Goal: Task Accomplishment & Management: Use online tool/utility

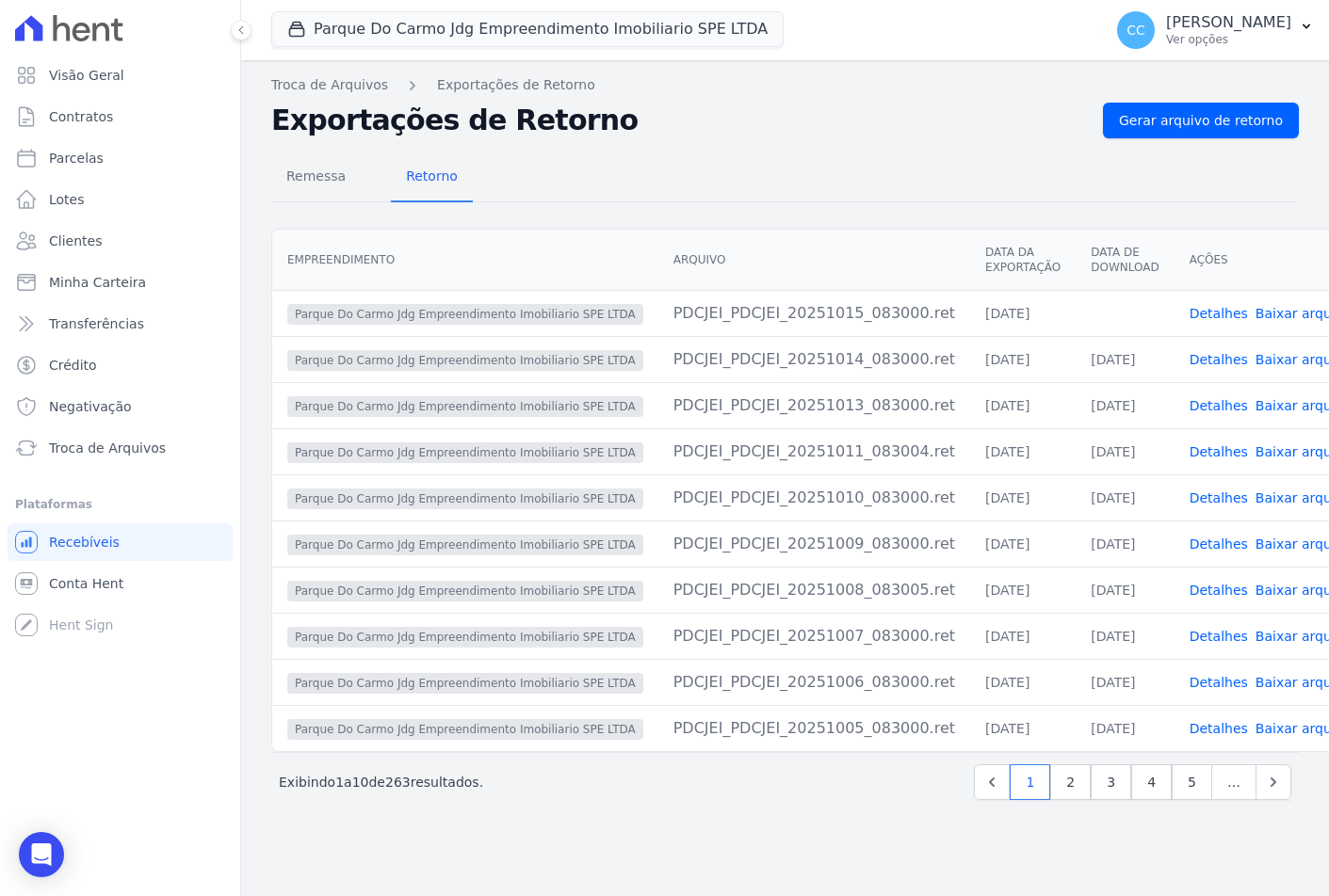
click at [628, 155] on div "Remessa Retorno" at bounding box center [785, 178] width 1028 height 49
click at [133, 233] on link "Clientes" at bounding box center [120, 241] width 225 height 38
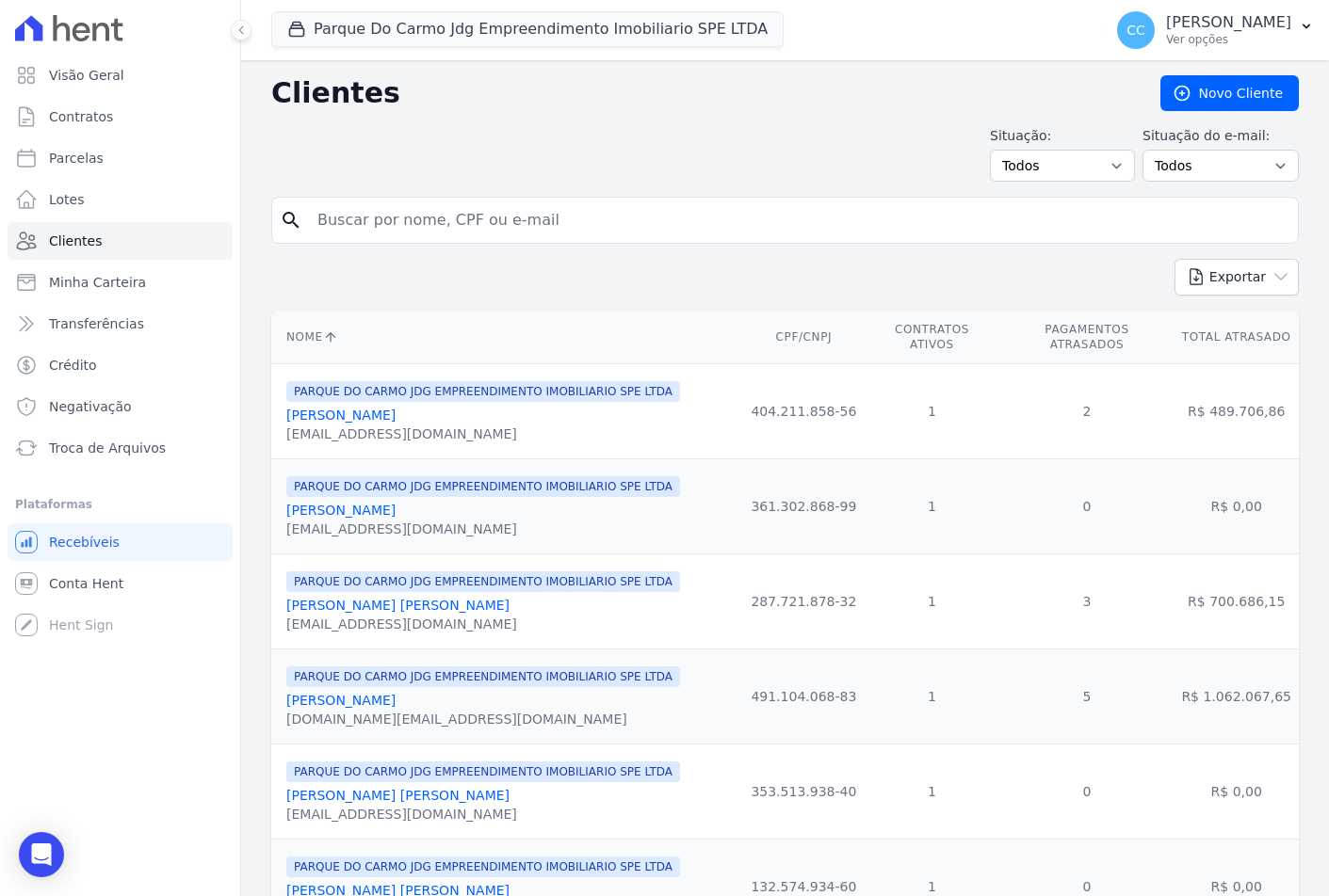
click at [399, 222] on input "search" at bounding box center [799, 220] width 985 height 38
type input "cintia"
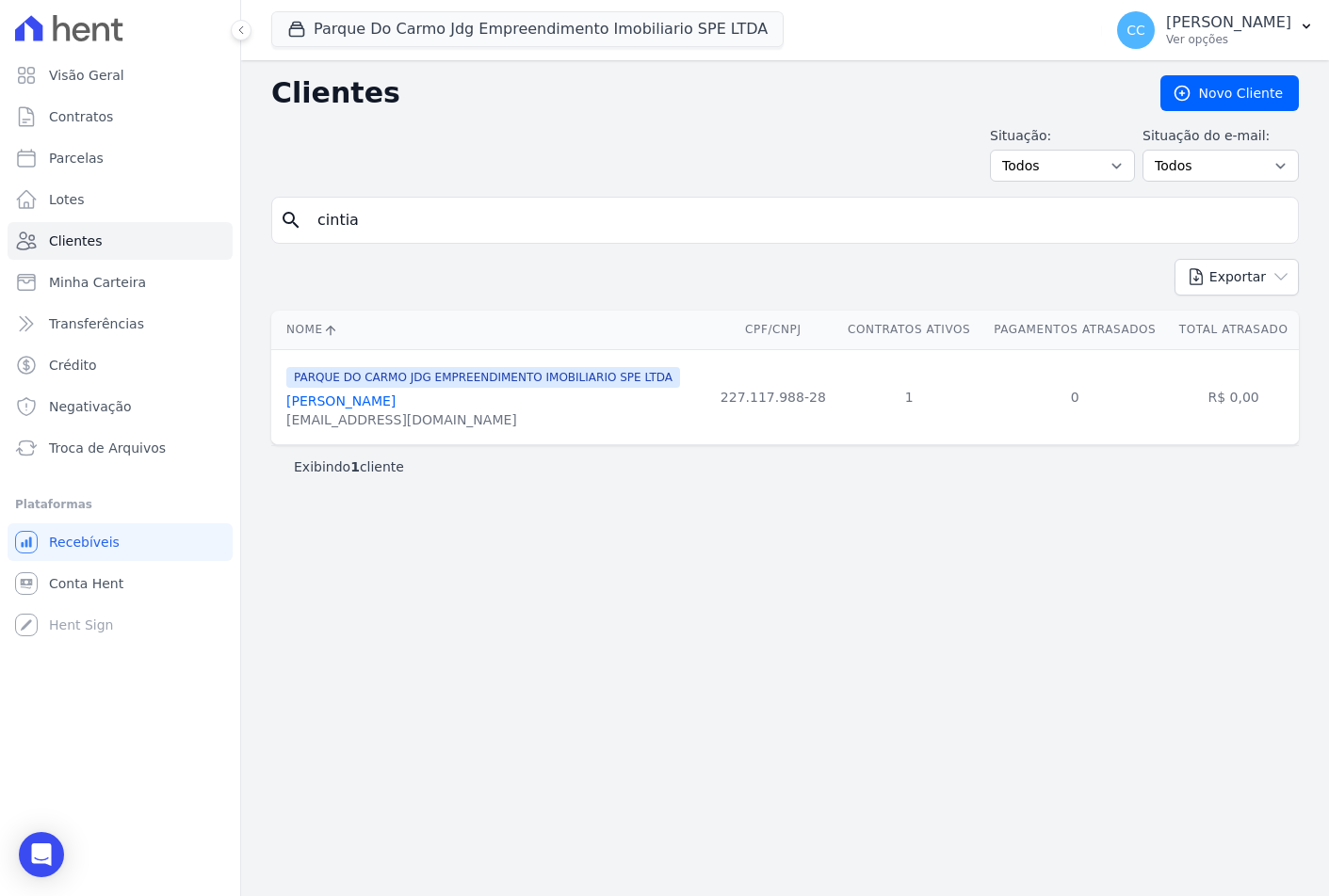
click at [314, 396] on link "[PERSON_NAME]" at bounding box center [342, 400] width 110 height 15
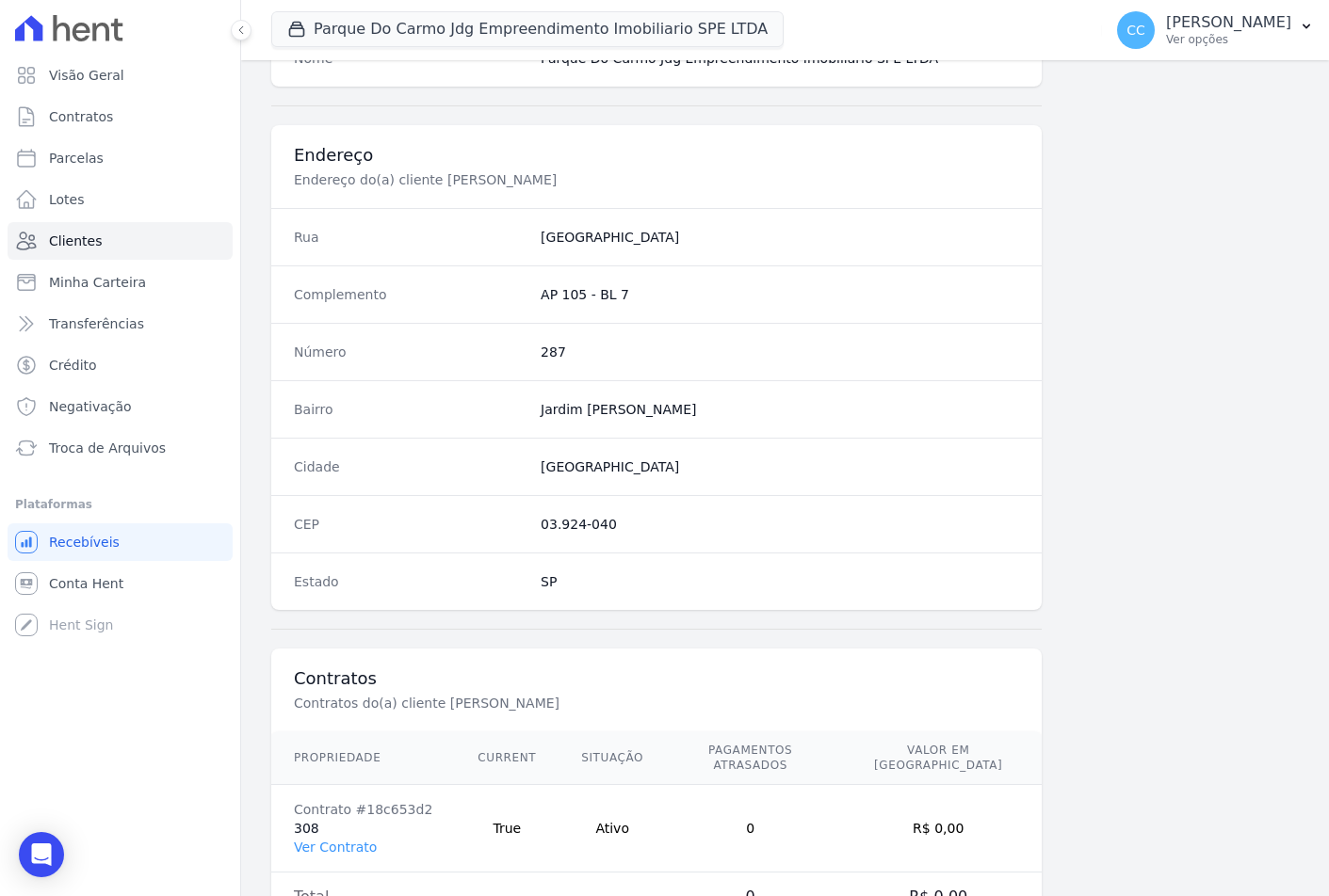
scroll to position [866, 0]
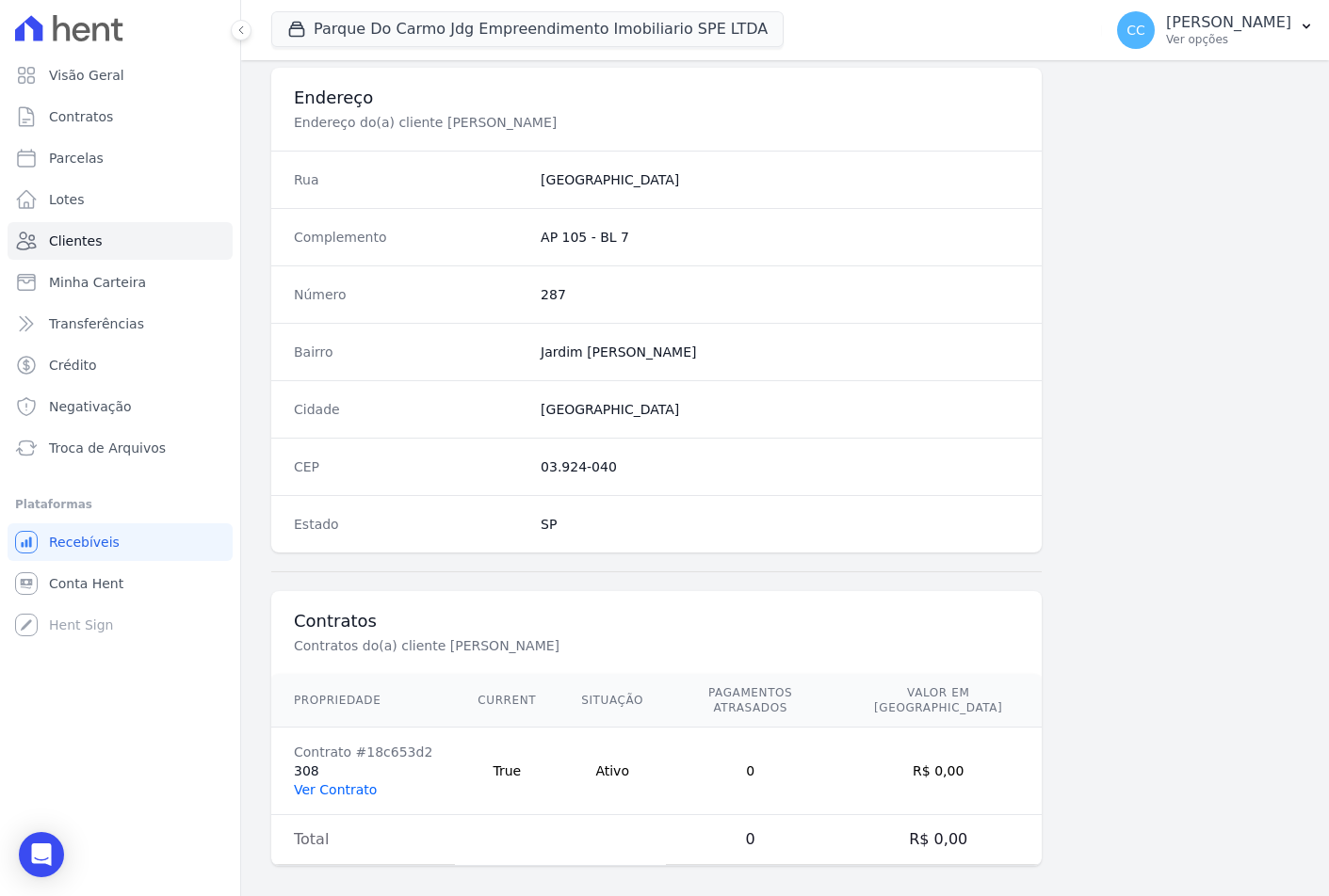
click at [317, 783] on link "Ver Contrato" at bounding box center [335, 789] width 83 height 15
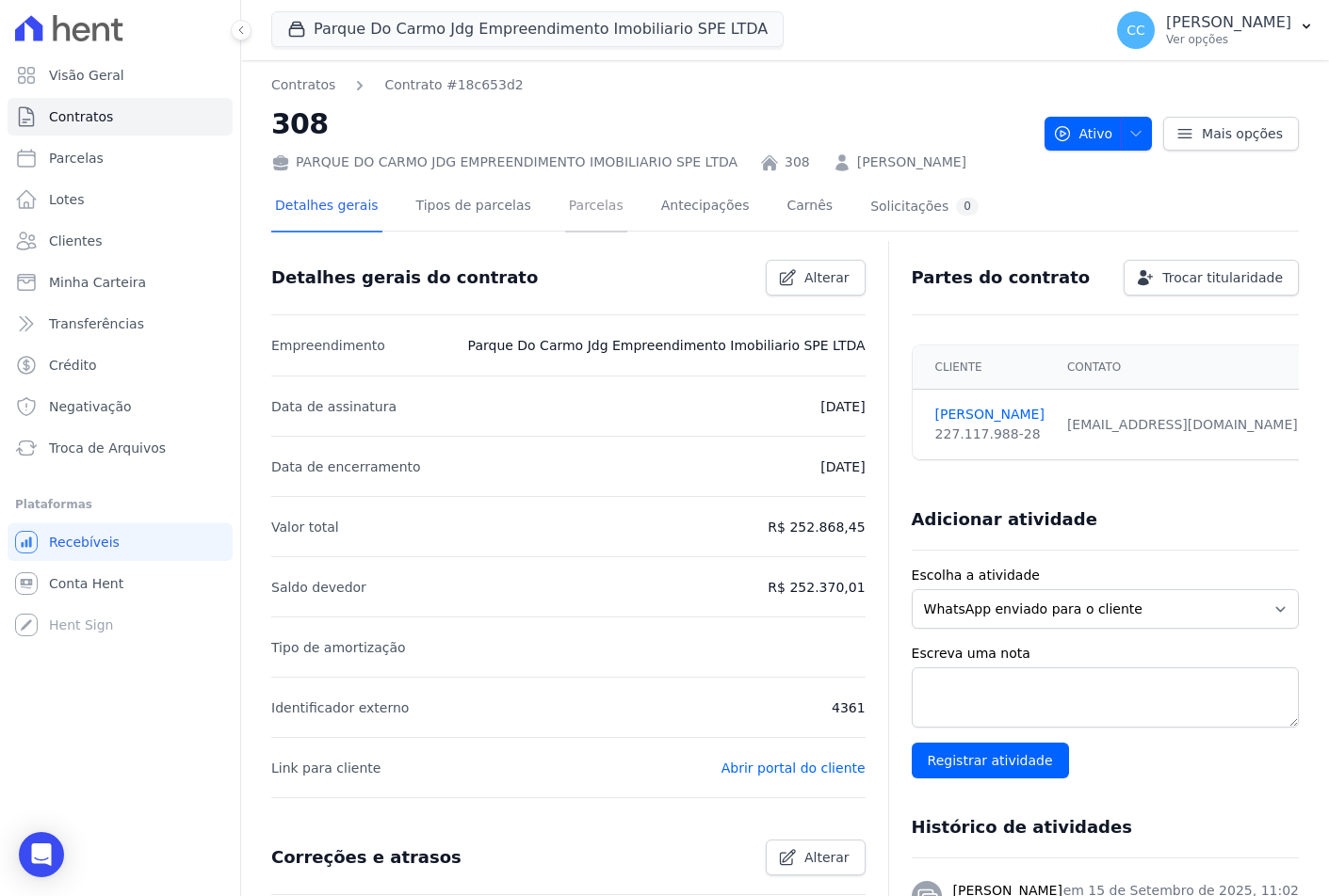
click at [566, 218] on link "Parcelas" at bounding box center [597, 207] width 63 height 50
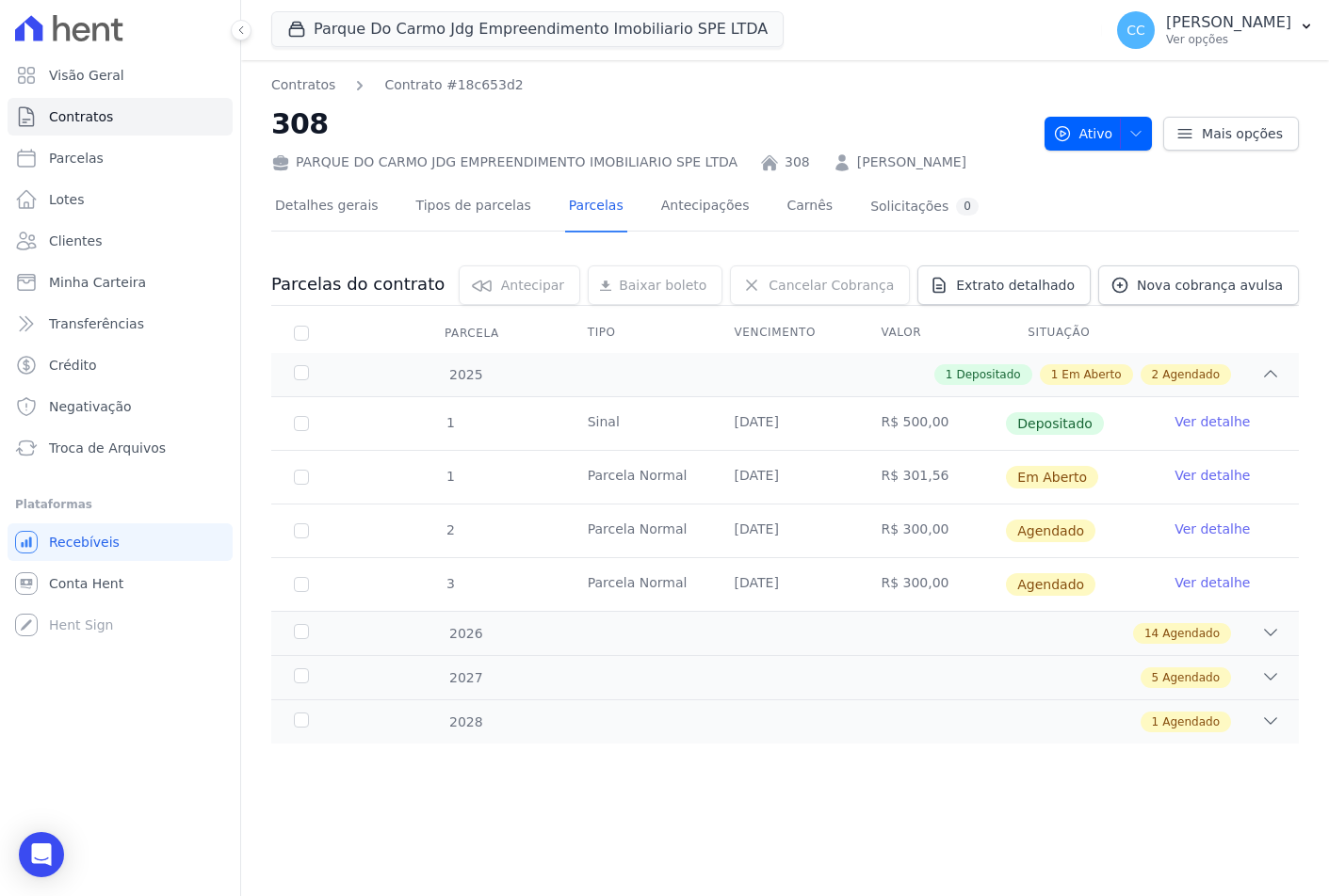
click at [1217, 471] on link "Ver detalhe" at bounding box center [1212, 474] width 75 height 19
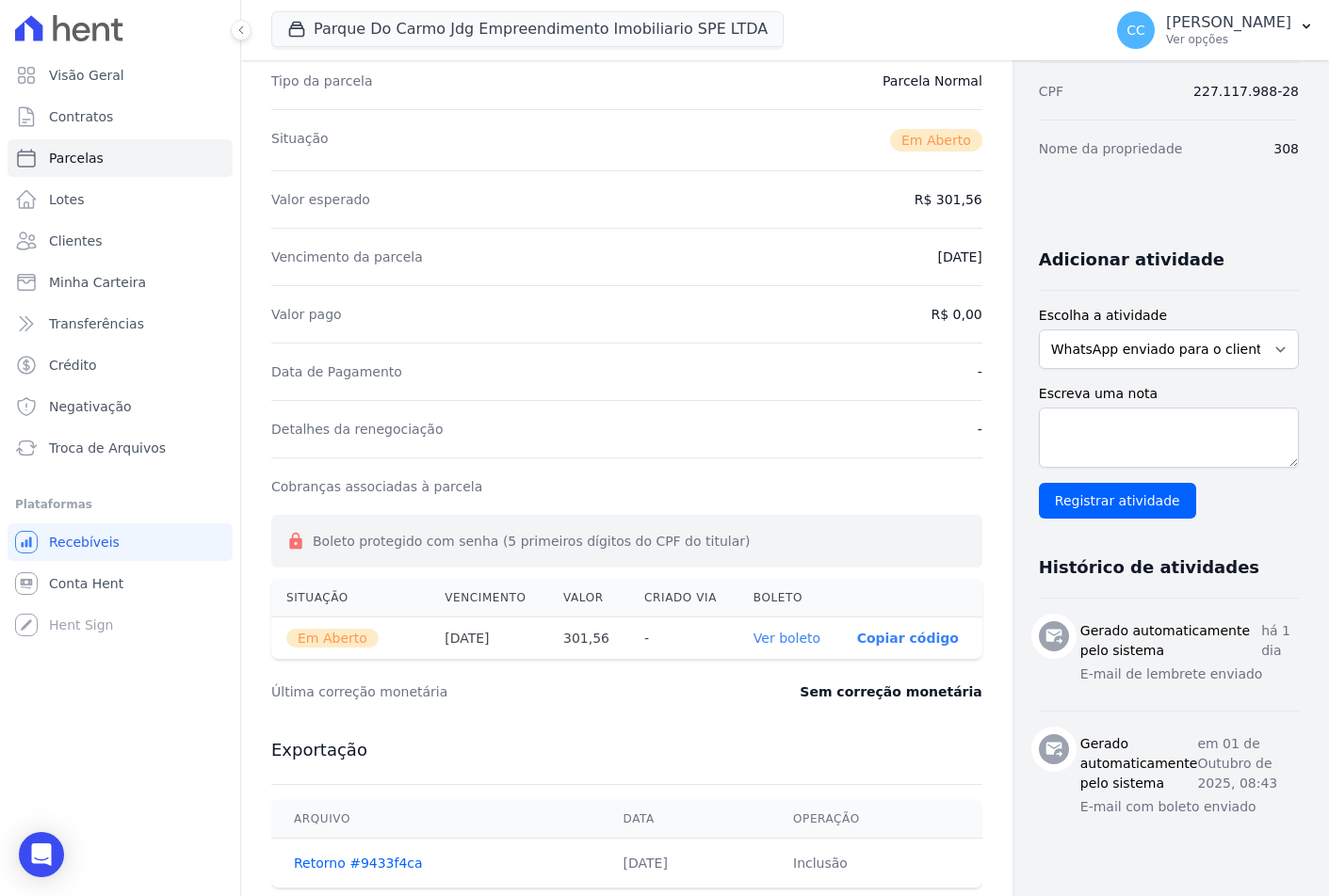
scroll to position [364, 0]
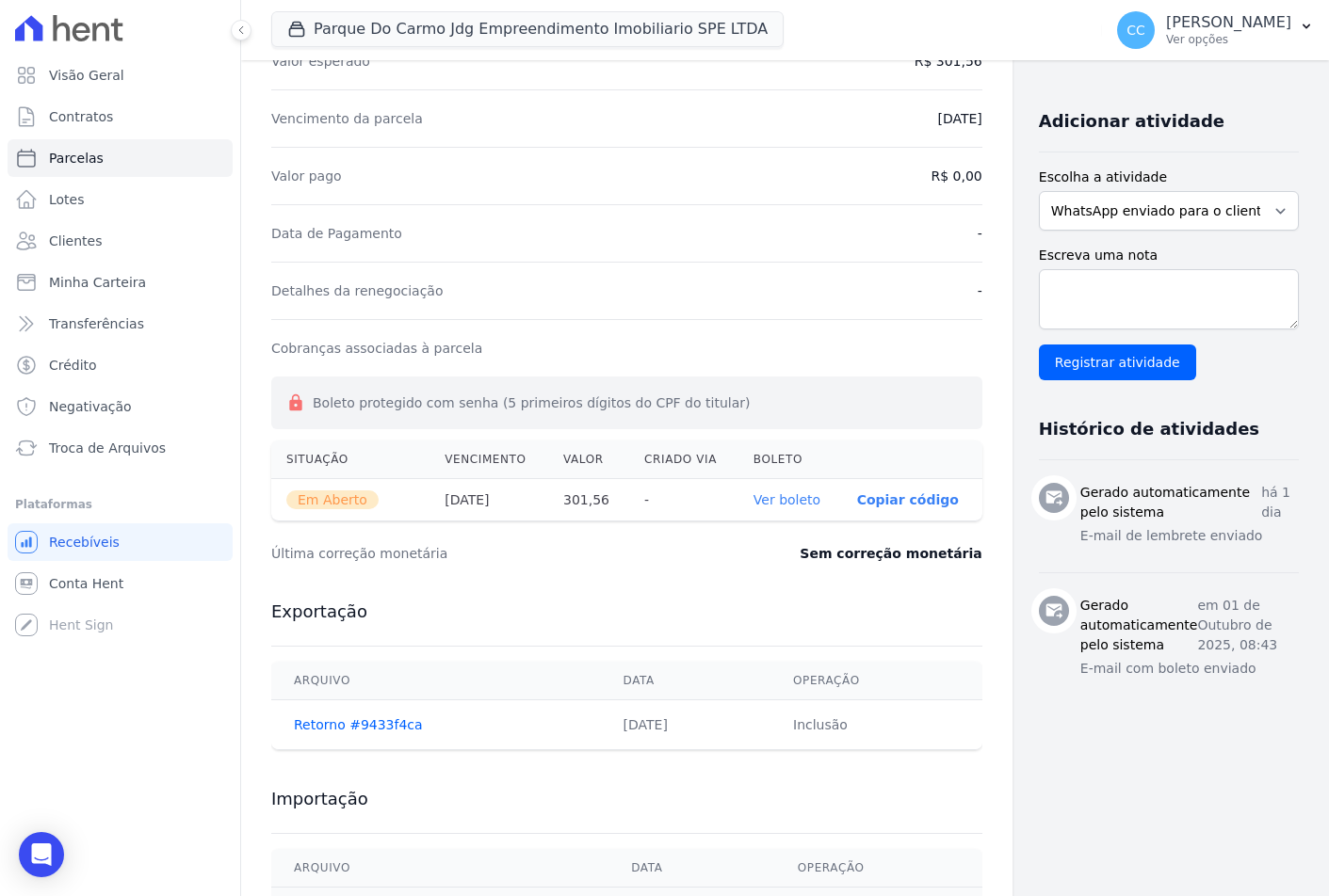
click at [754, 501] on link "Ver boleto" at bounding box center [787, 499] width 67 height 15
click at [98, 251] on link "Clientes" at bounding box center [120, 241] width 225 height 38
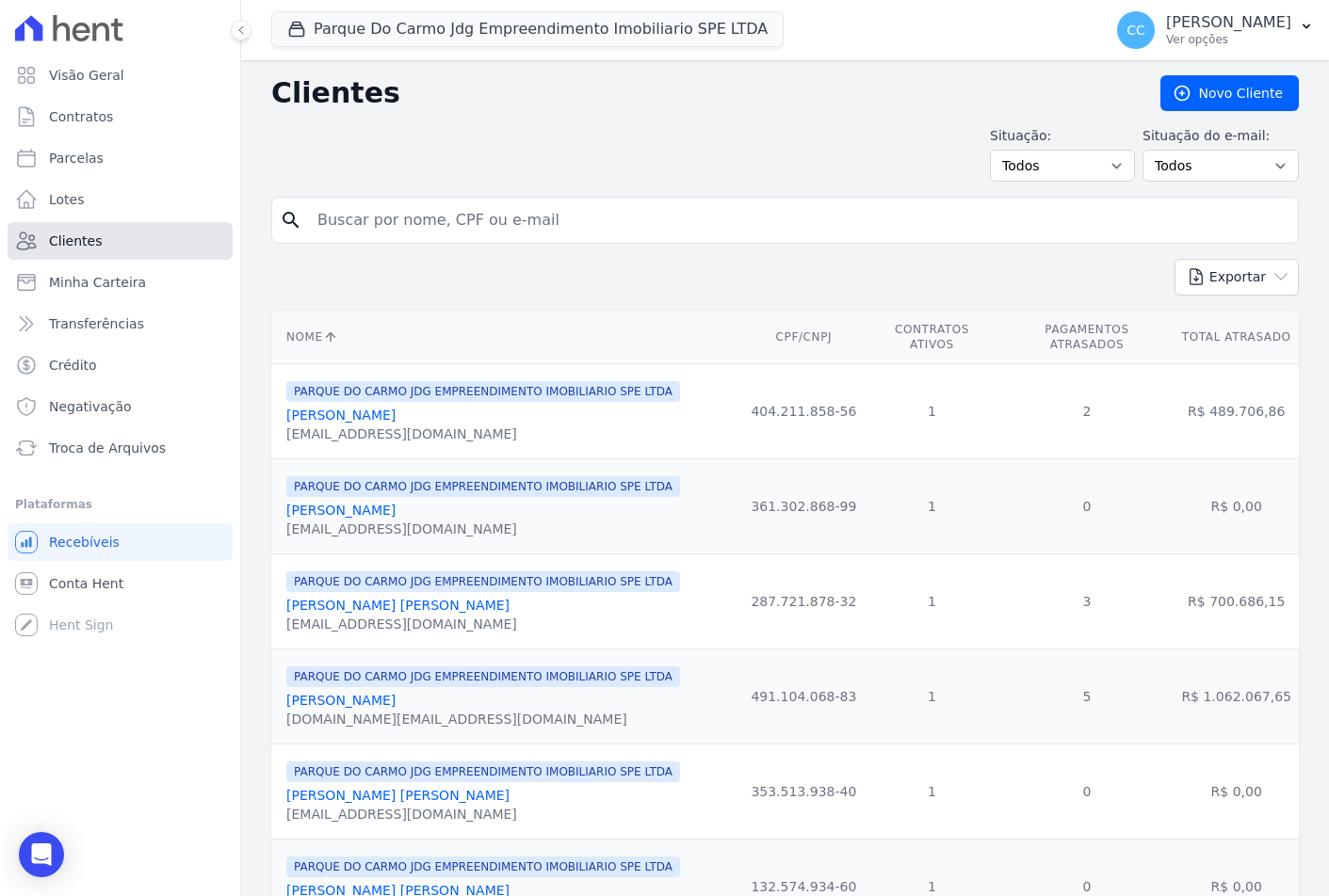
click at [136, 233] on link "Clientes" at bounding box center [120, 241] width 225 height 38
click at [338, 213] on input "search" at bounding box center [799, 220] width 985 height 38
click at [361, 233] on input "search" at bounding box center [799, 220] width 985 height 38
type input "cintia co"
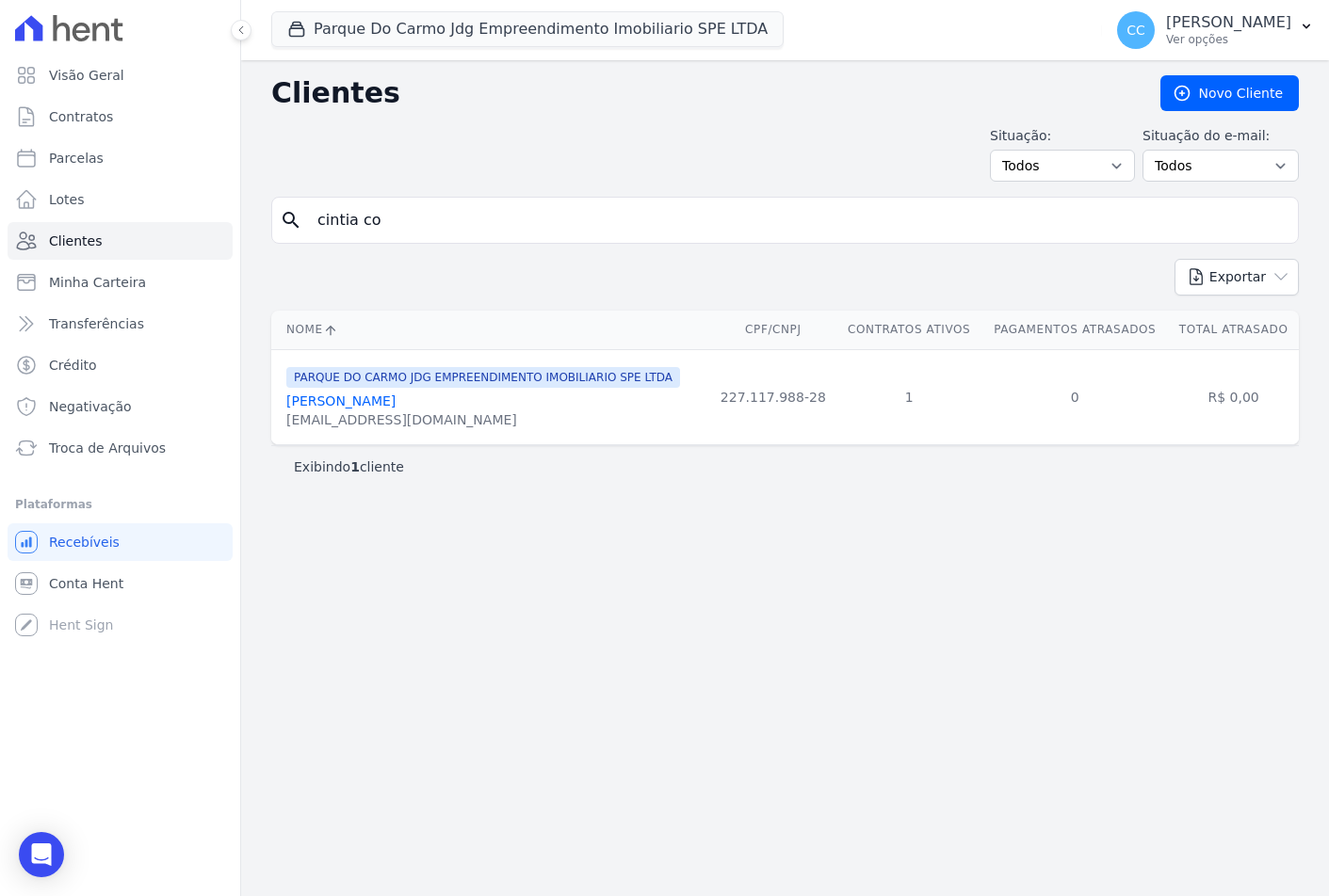
click at [353, 406] on link "[PERSON_NAME]" at bounding box center [342, 400] width 110 height 15
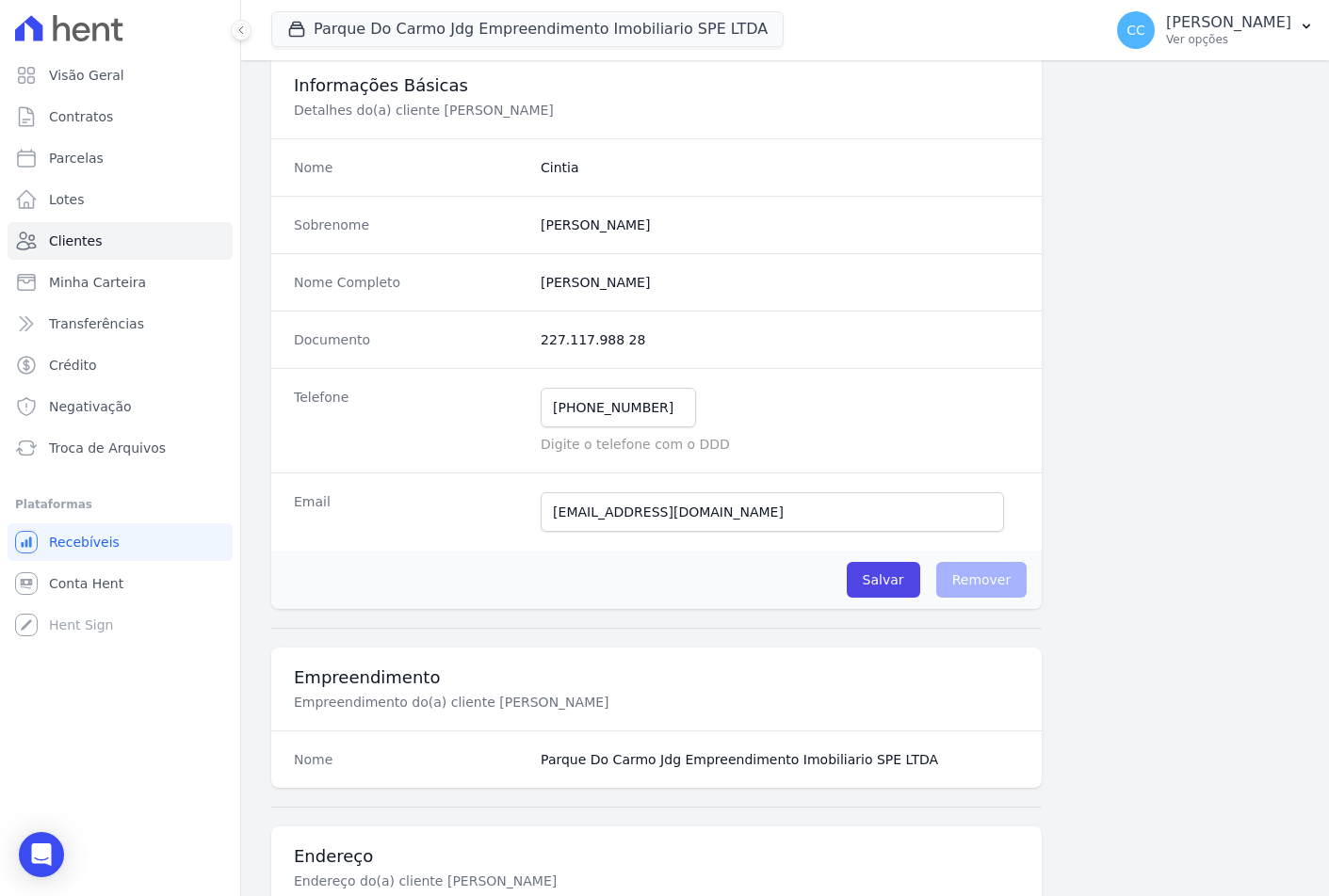
scroll to position [189, 0]
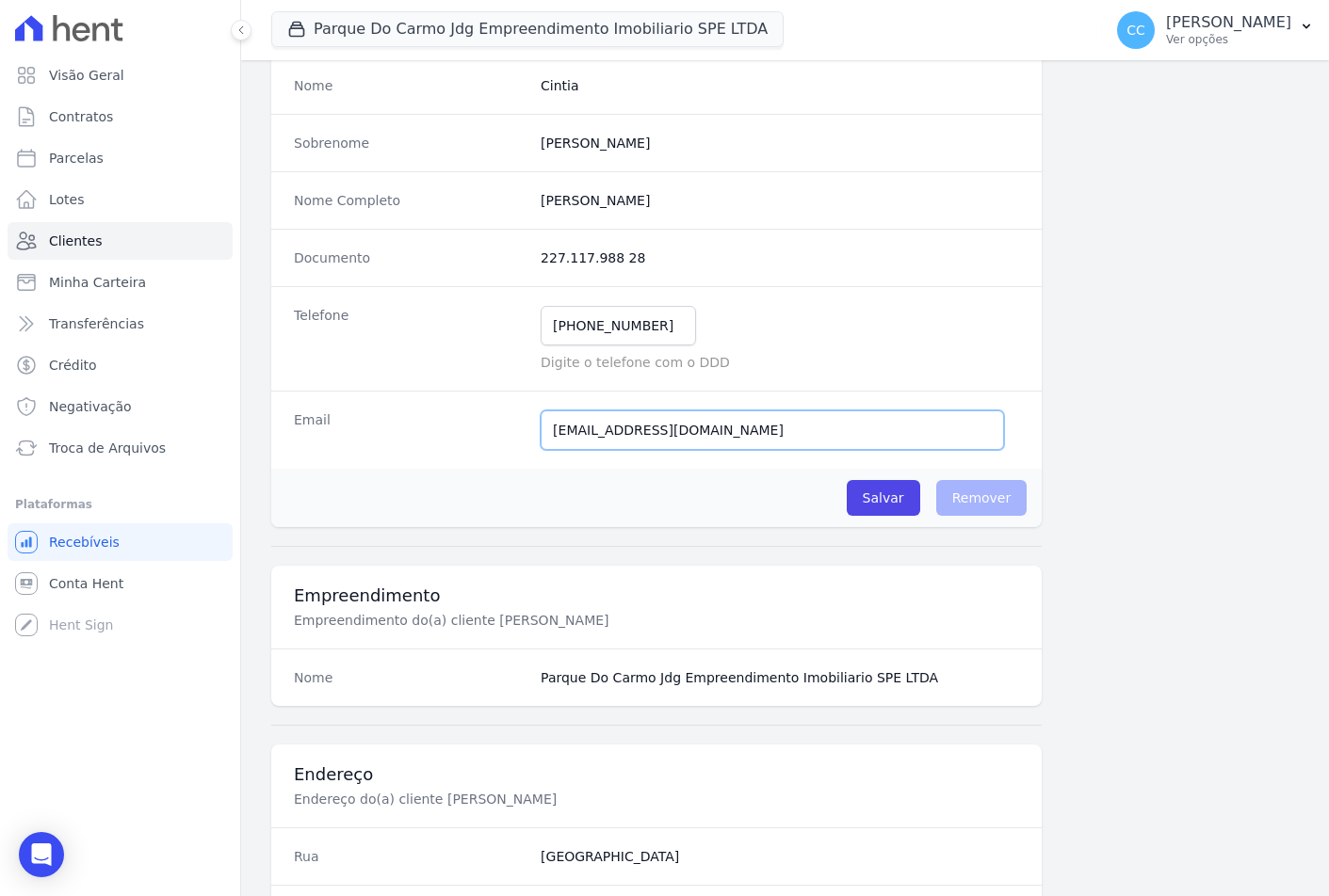
drag, startPoint x: 744, startPoint y: 423, endPoint x: 260, endPoint y: 383, distance: 485.7
click at [260, 383] on div "Clientes Cliente #beb7900b Dados do cliente: [PERSON_NAME] Editar Informações B…" at bounding box center [785, 730] width 1088 height 1717
paste input "ordeirocintia29@g"
type input "[EMAIL_ADDRESS][DOMAIN_NAME]"
click at [884, 497] on input "Salvar" at bounding box center [883, 498] width 73 height 36
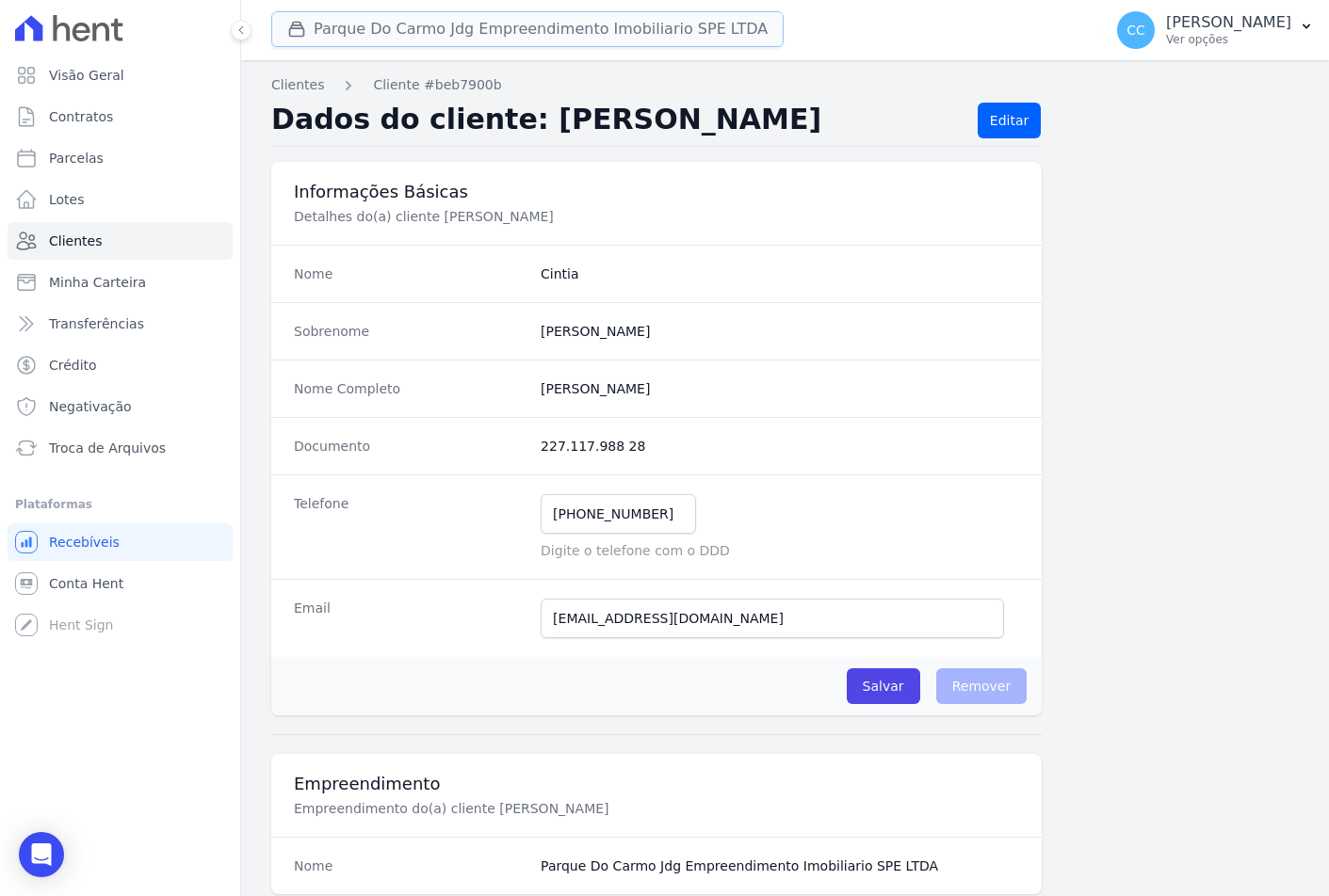
click at [505, 30] on button "Parque Do Carmo Jdg Empreendimento Imobiliario SPE LTDA" at bounding box center [527, 29] width 513 height 36
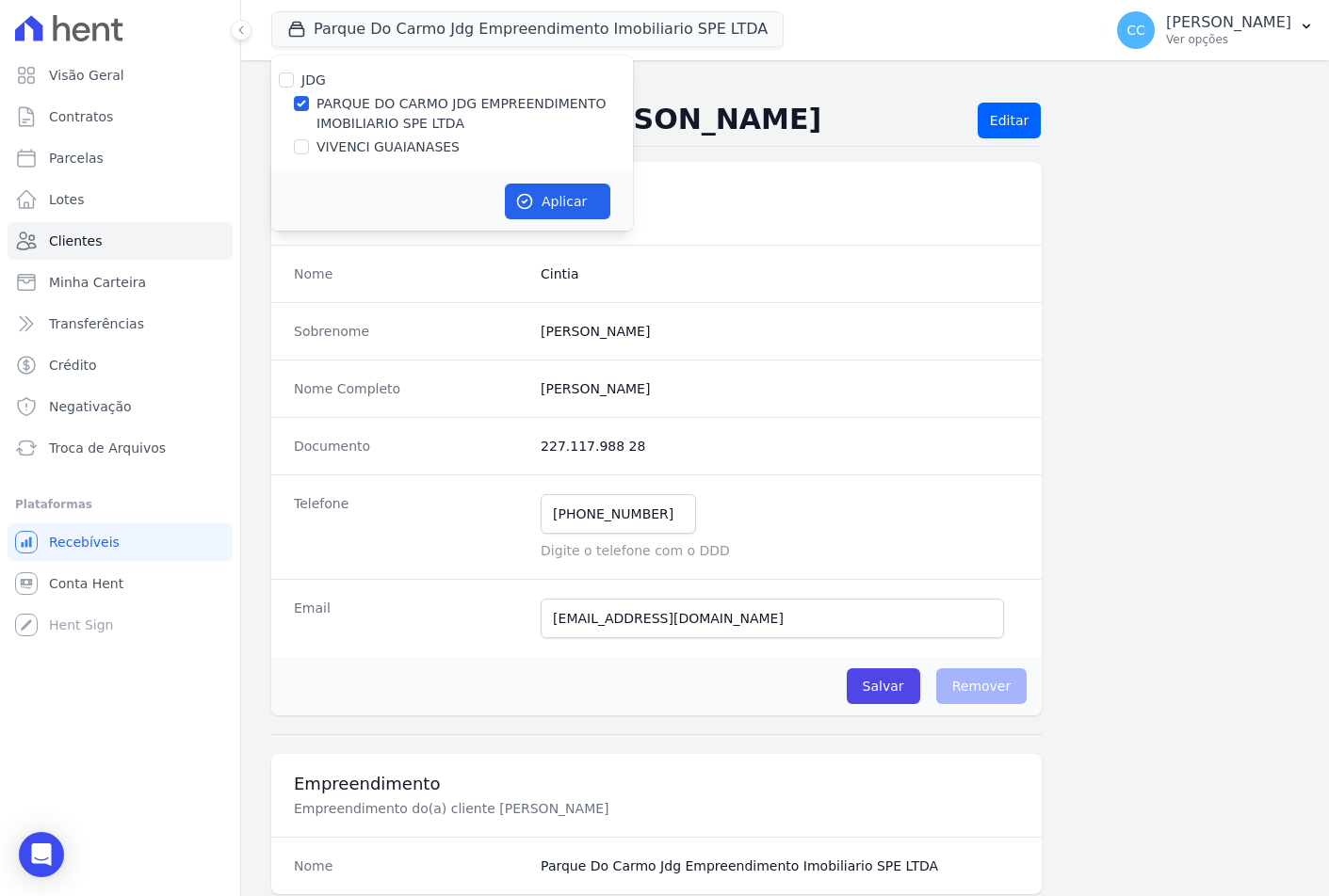
click at [355, 157] on div "JDG PARQUE DO CARMO JDG EMPREENDIMENTO IMOBILIARIO SPE LTDA VIVENCI GUAIANASES" at bounding box center [452, 113] width 362 height 116
click at [345, 151] on label "VIVENCI GUAIANASES" at bounding box center [388, 148] width 143 height 20
click at [309, 151] on input "VIVENCI GUAIANASES" at bounding box center [300, 146] width 15 height 15
checkbox input "true"
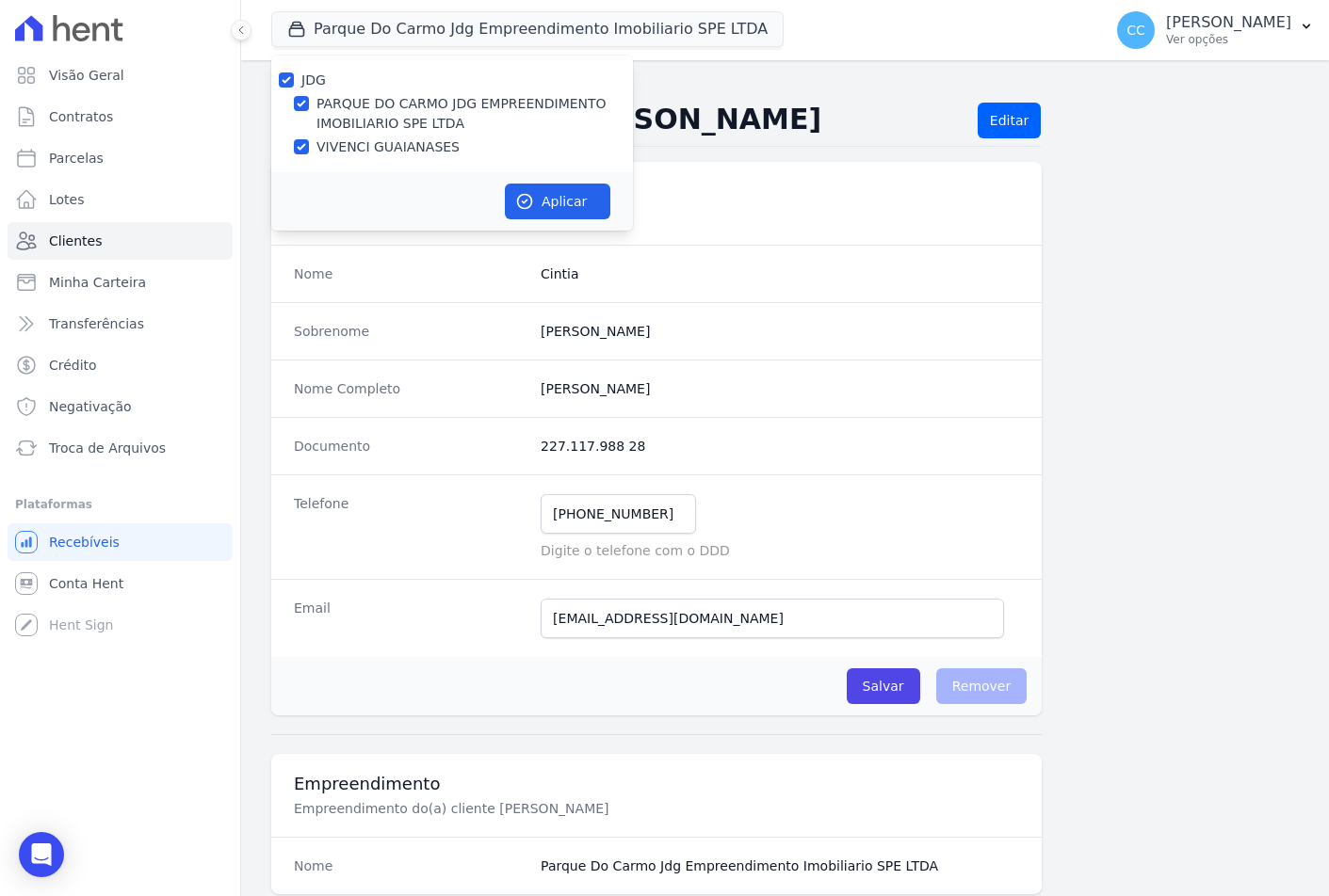
click at [345, 115] on label "PARQUE DO CARMO JDG EMPREENDIMENTO IMOBILIARIO SPE LTDA" at bounding box center [474, 113] width 316 height 39
click at [309, 112] on input "PARQUE DO CARMO JDG EMPREENDIMENTO IMOBILIARIO SPE LTDA" at bounding box center [300, 103] width 15 height 15
checkbox input "false"
click at [553, 200] on button "Aplicar" at bounding box center [558, 202] width 106 height 36
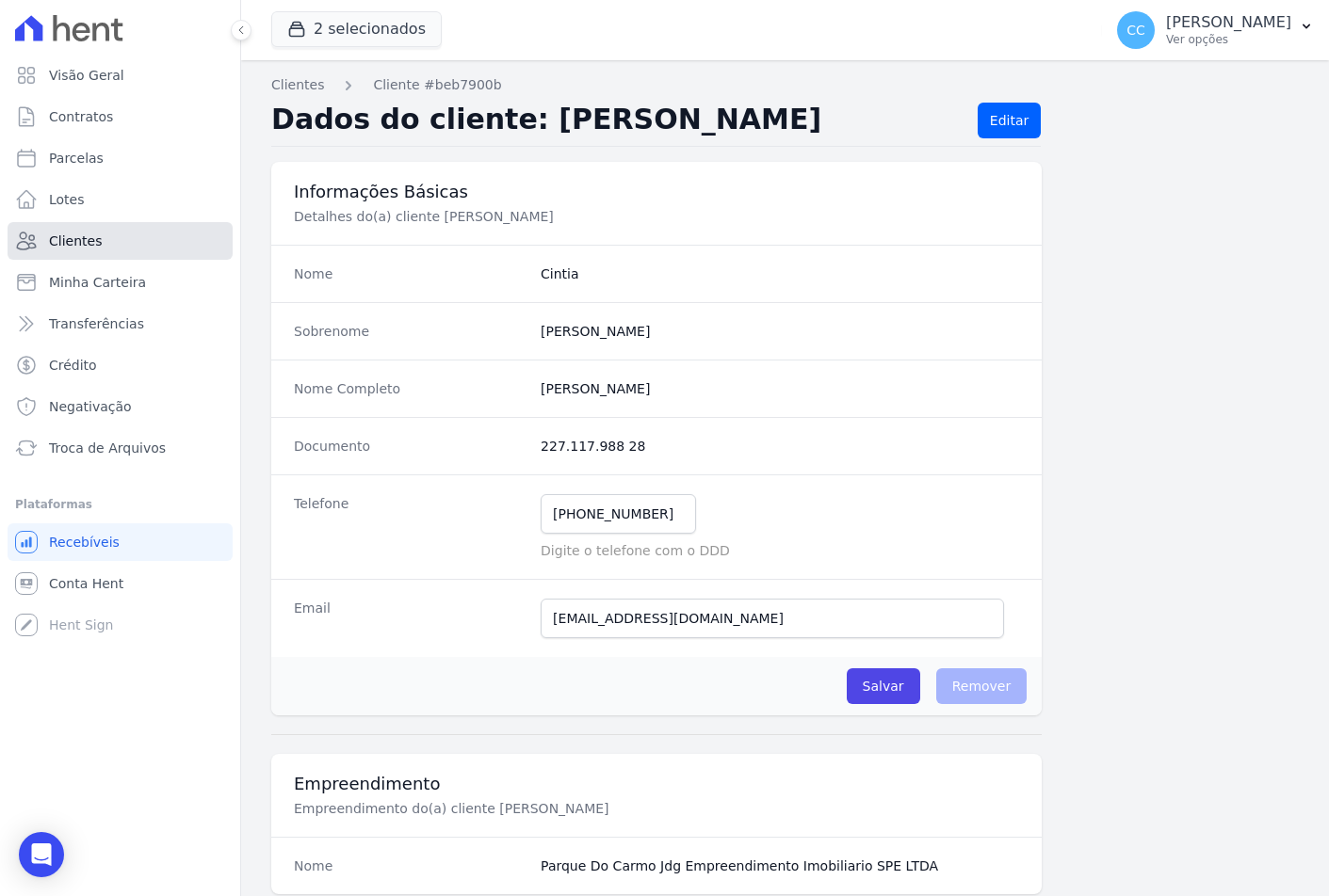
click at [95, 254] on link "Clientes" at bounding box center [120, 241] width 225 height 38
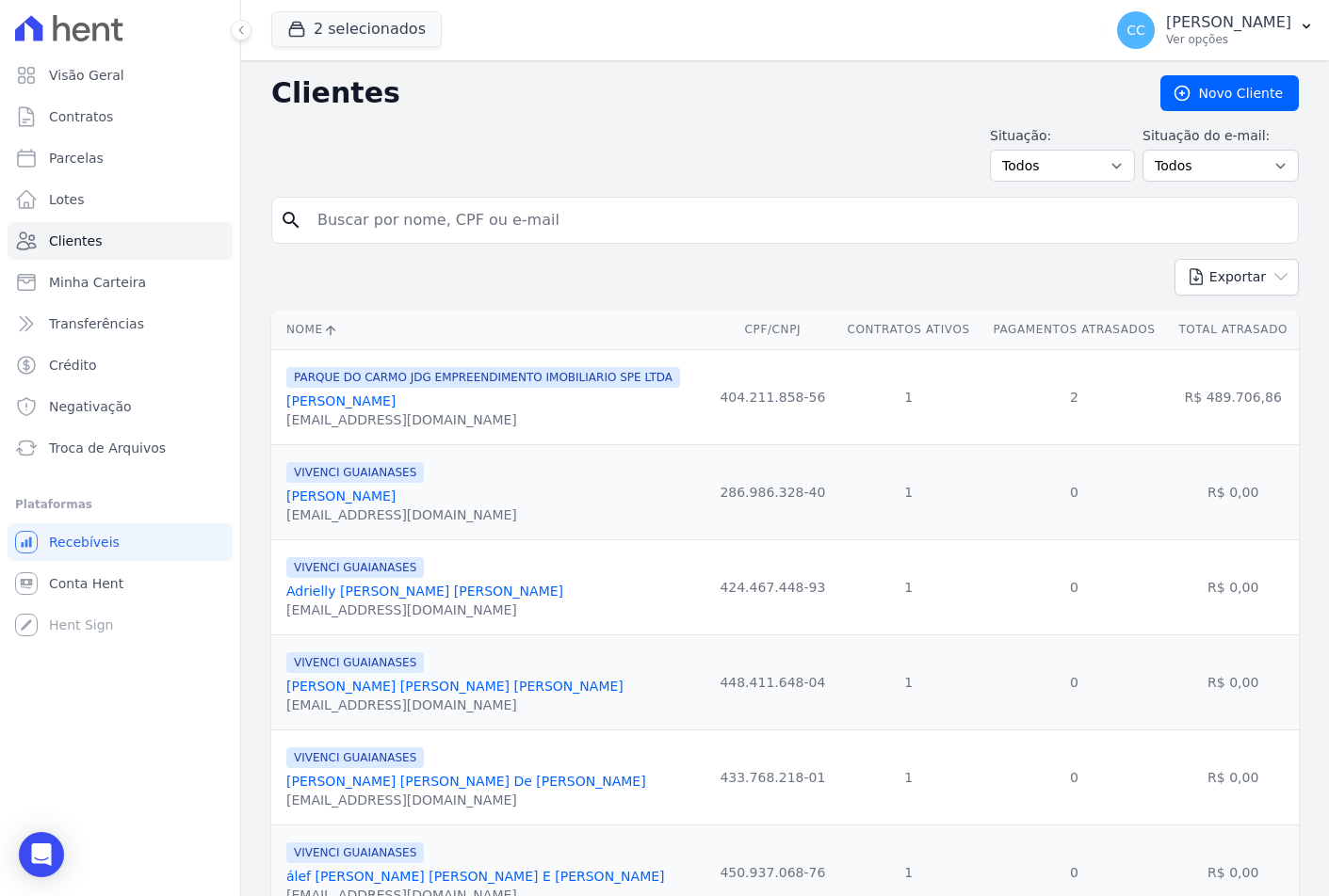
click at [398, 213] on input "search" at bounding box center [799, 220] width 985 height 38
type input "gabrielly"
click at [398, 214] on input "gabrielly" at bounding box center [799, 220] width 985 height 38
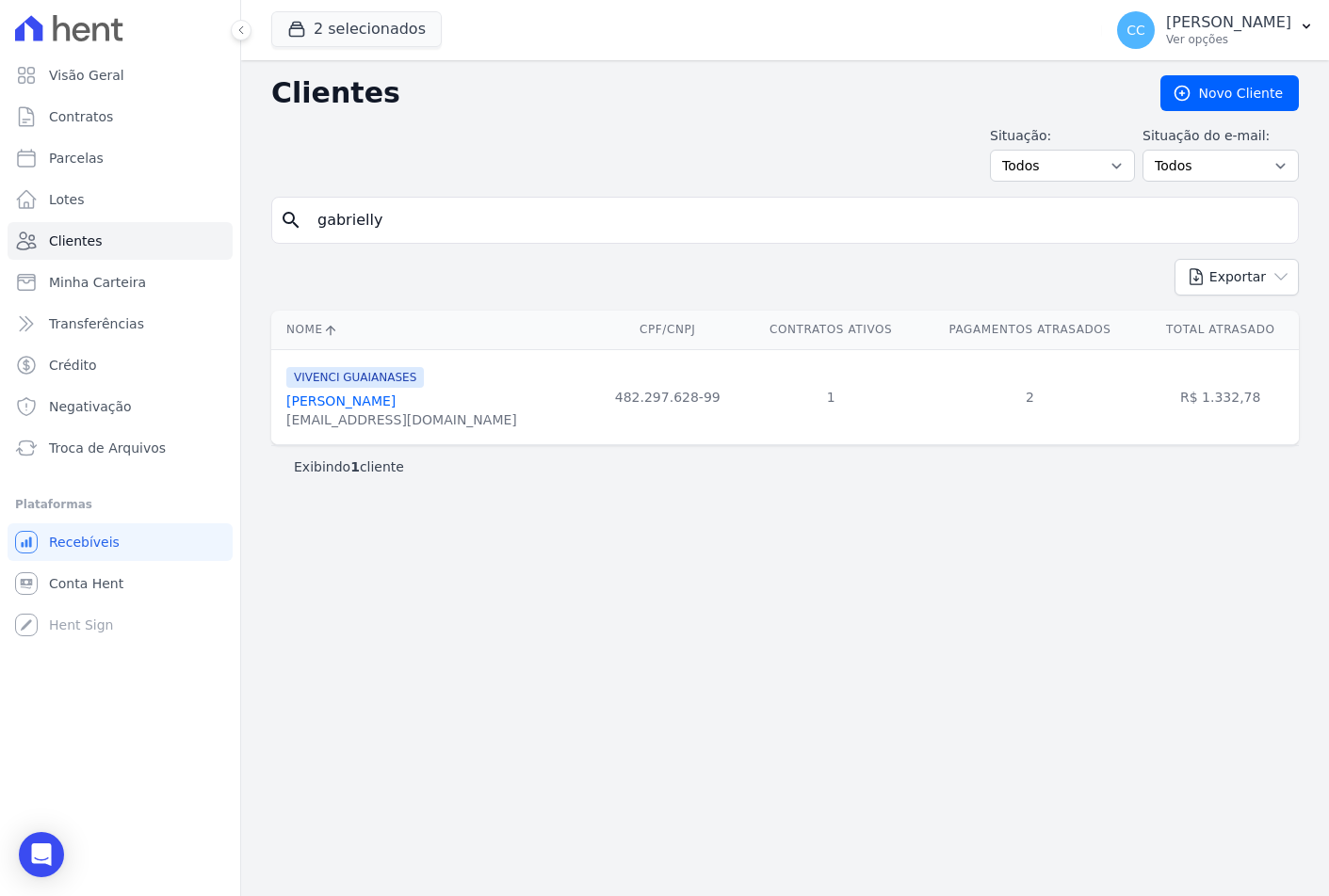
click at [398, 214] on input "gabrielly" at bounding box center [799, 220] width 985 height 38
click at [364, 409] on link "[PERSON_NAME]" at bounding box center [342, 400] width 110 height 15
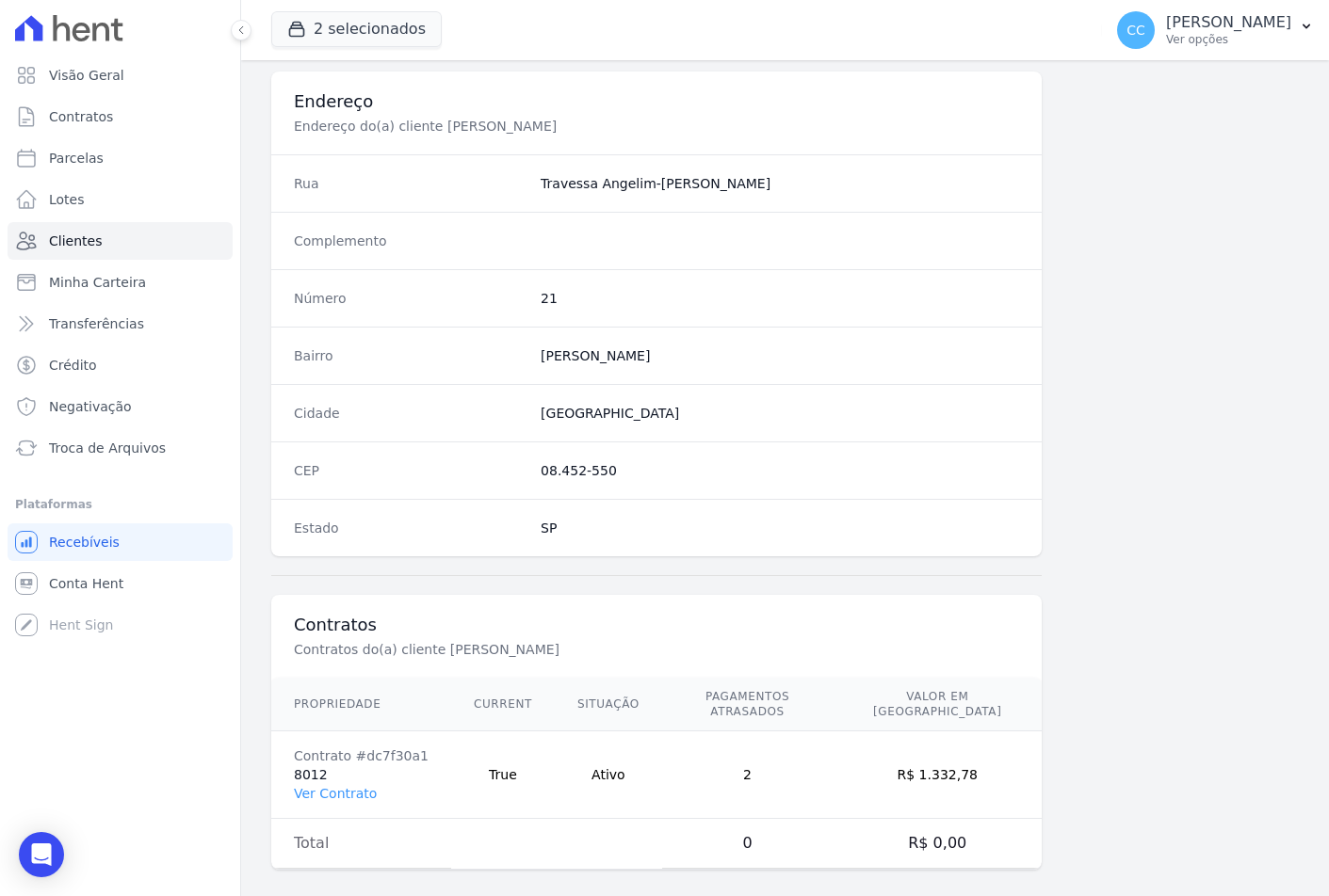
scroll to position [866, 0]
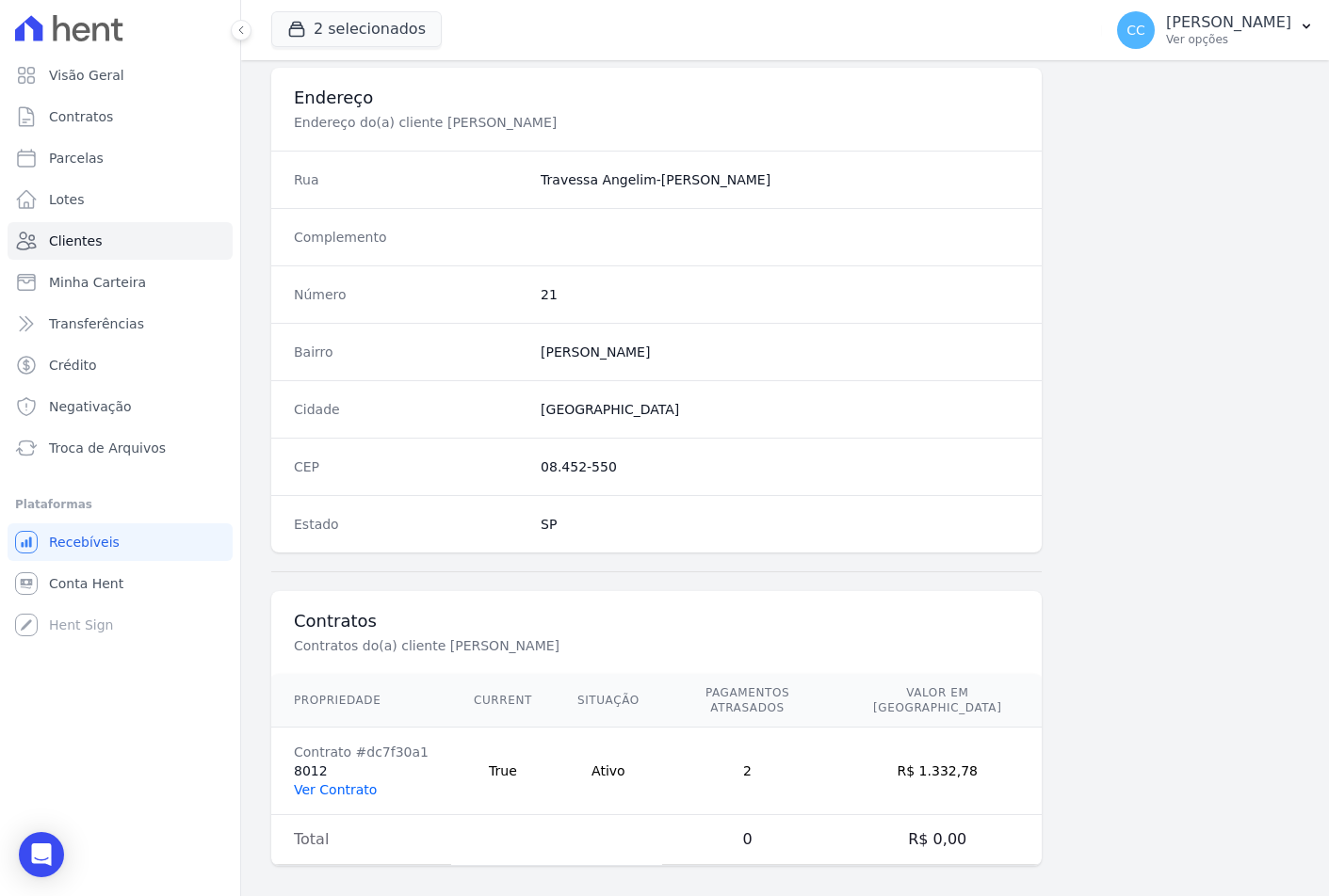
click at [332, 783] on link "Ver Contrato" at bounding box center [335, 789] width 83 height 15
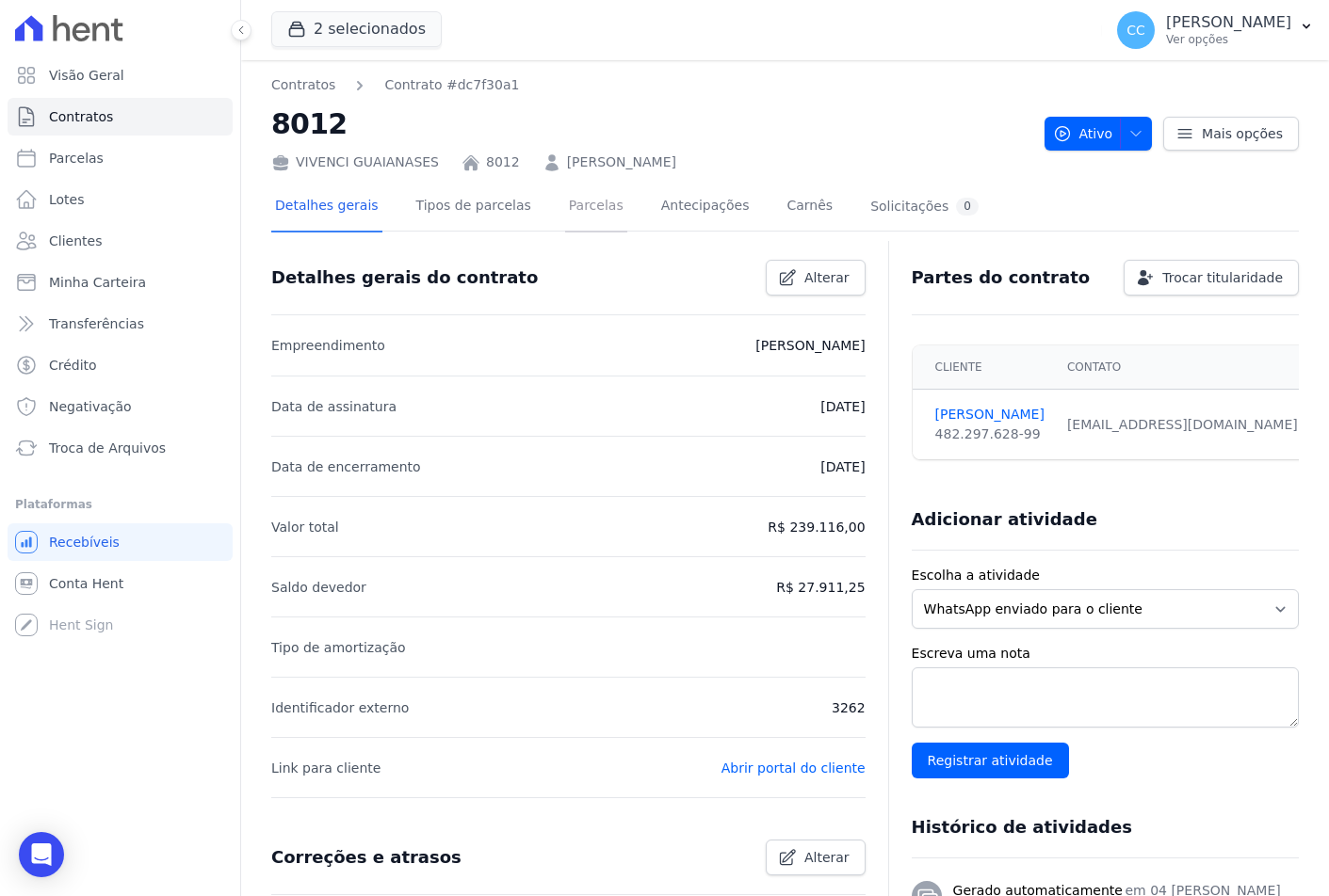
click at [566, 215] on link "Parcelas" at bounding box center [597, 207] width 63 height 50
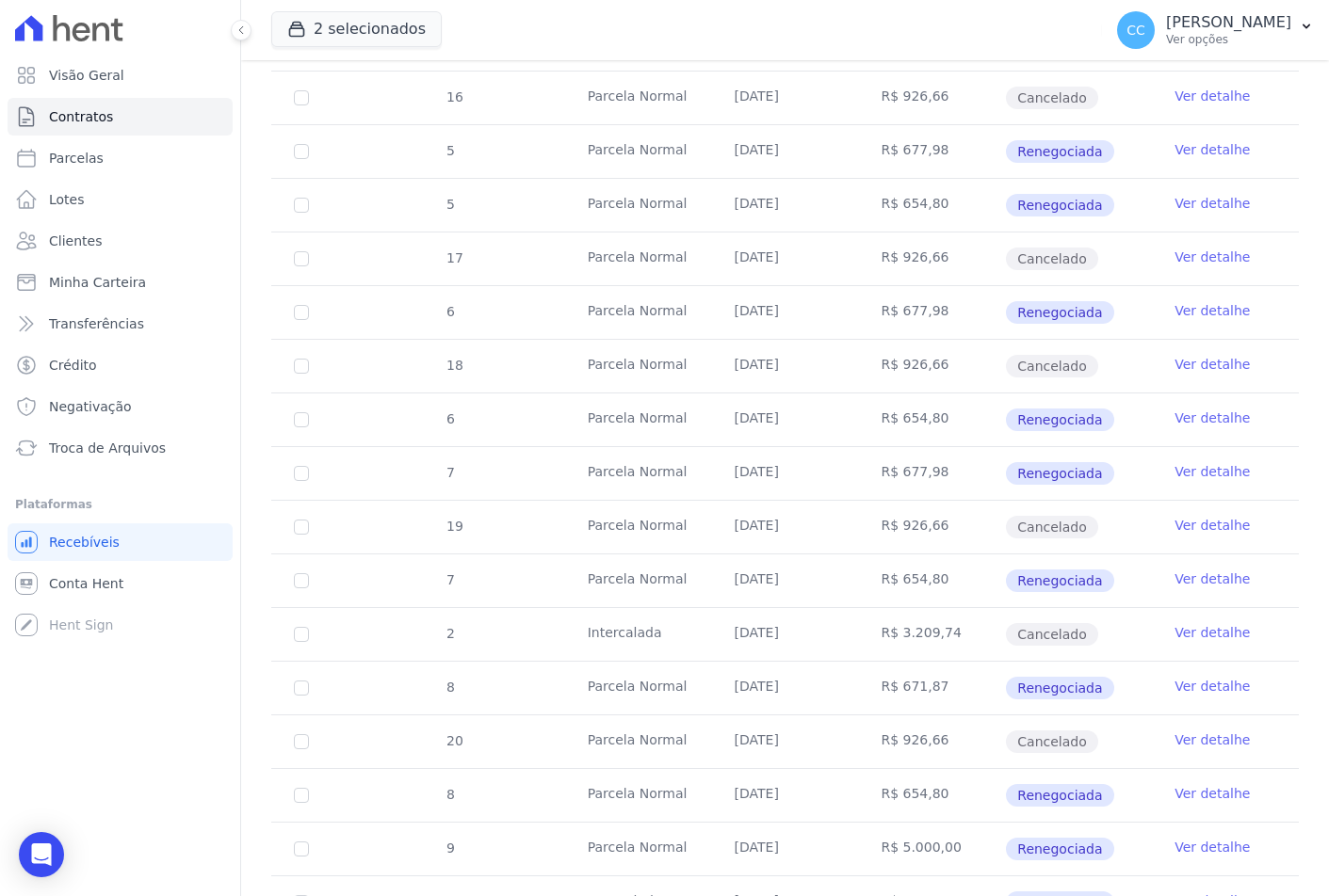
scroll to position [1590, 0]
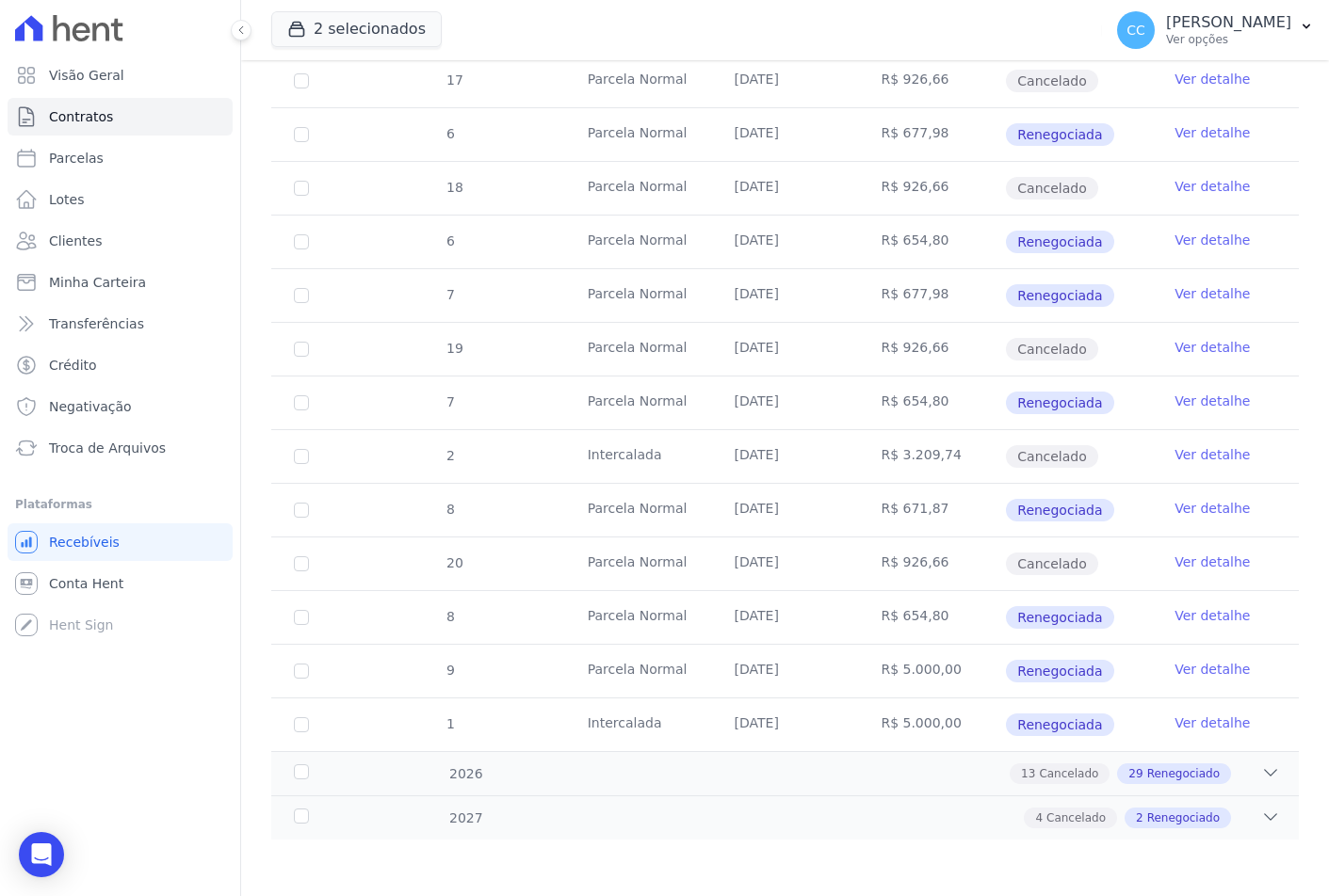
click at [1212, 244] on link "Ver detalhe" at bounding box center [1212, 240] width 75 height 19
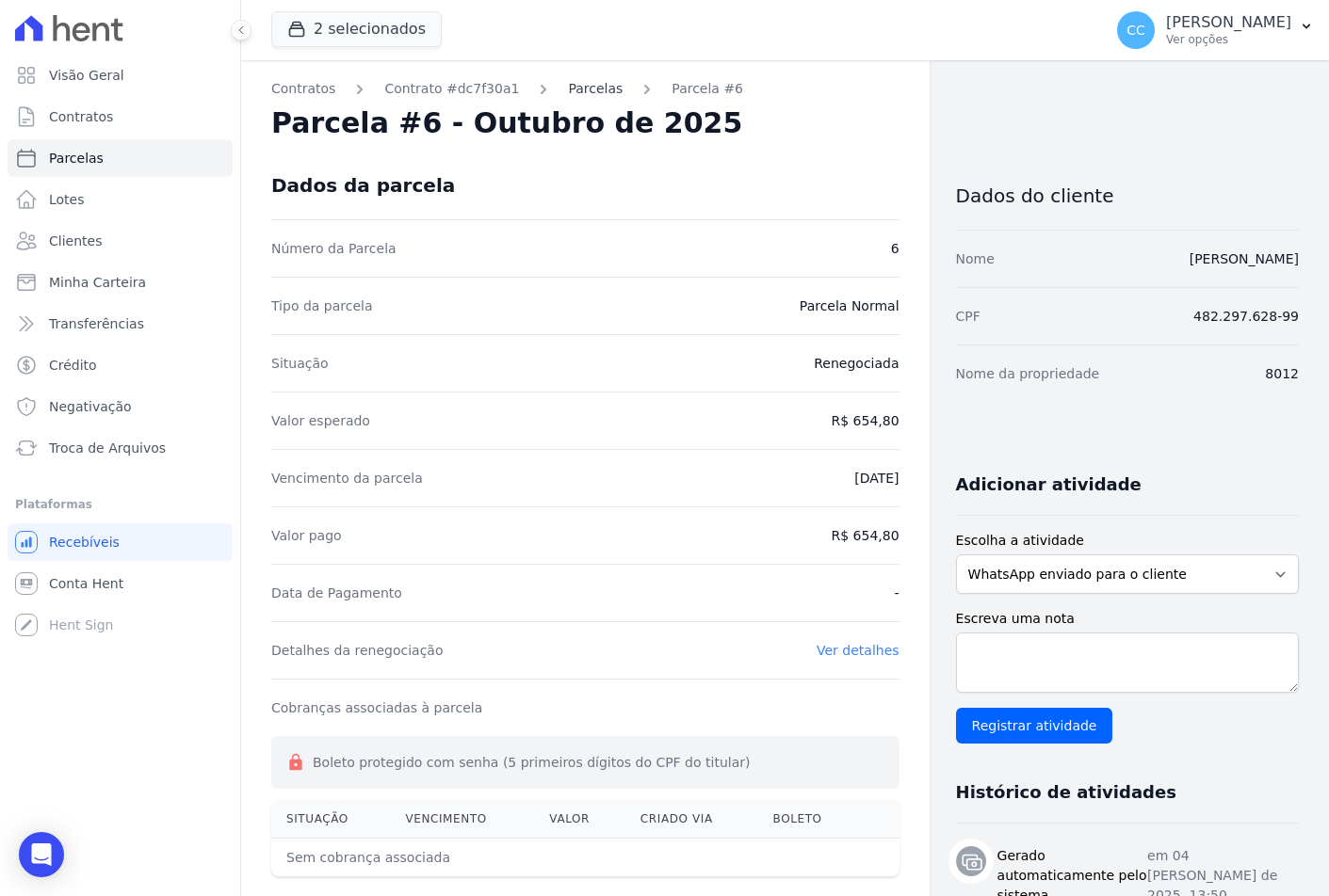
click at [568, 88] on link "Parcelas" at bounding box center [595, 89] width 55 height 20
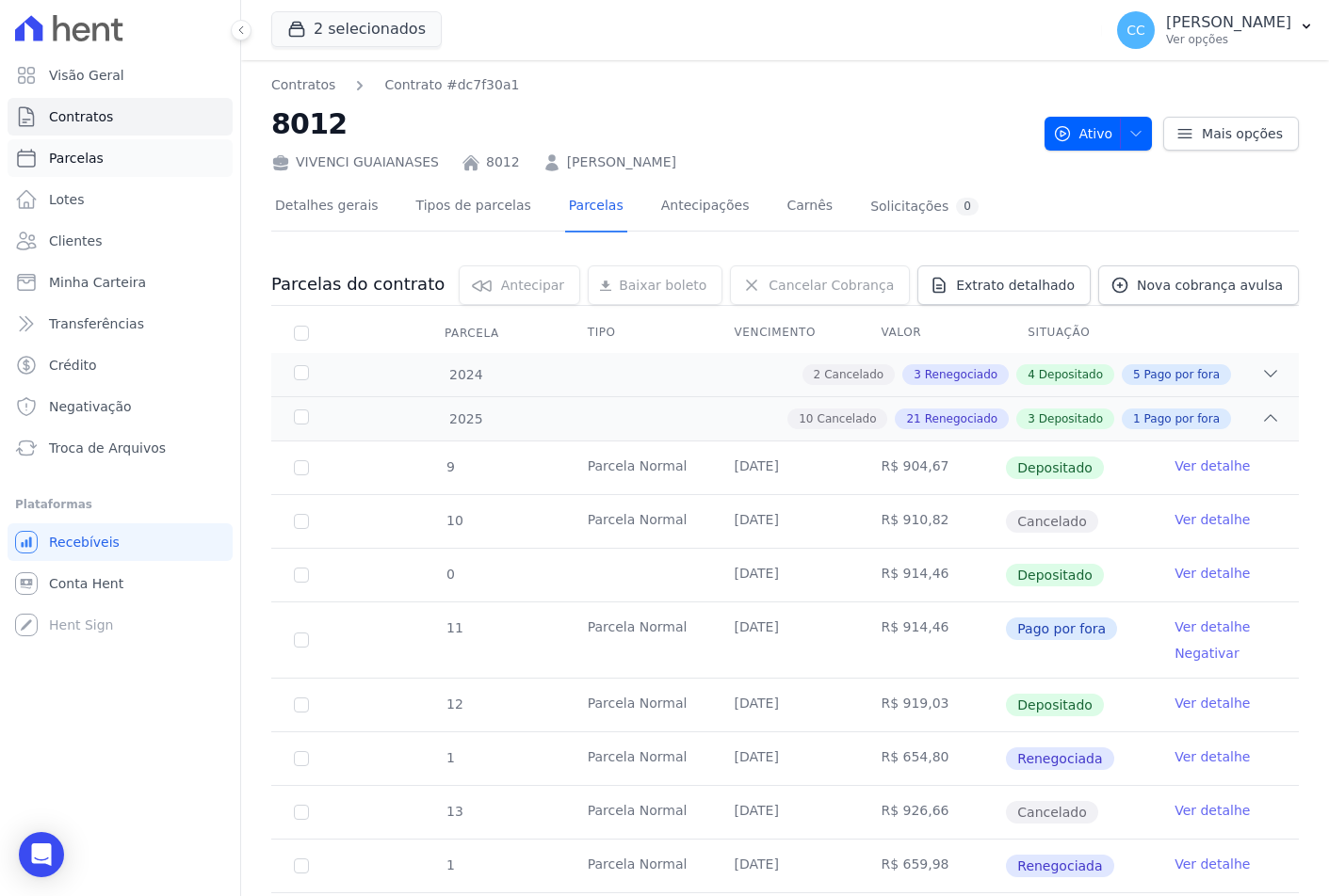
click at [85, 163] on span "Parcelas" at bounding box center [76, 157] width 55 height 19
select select
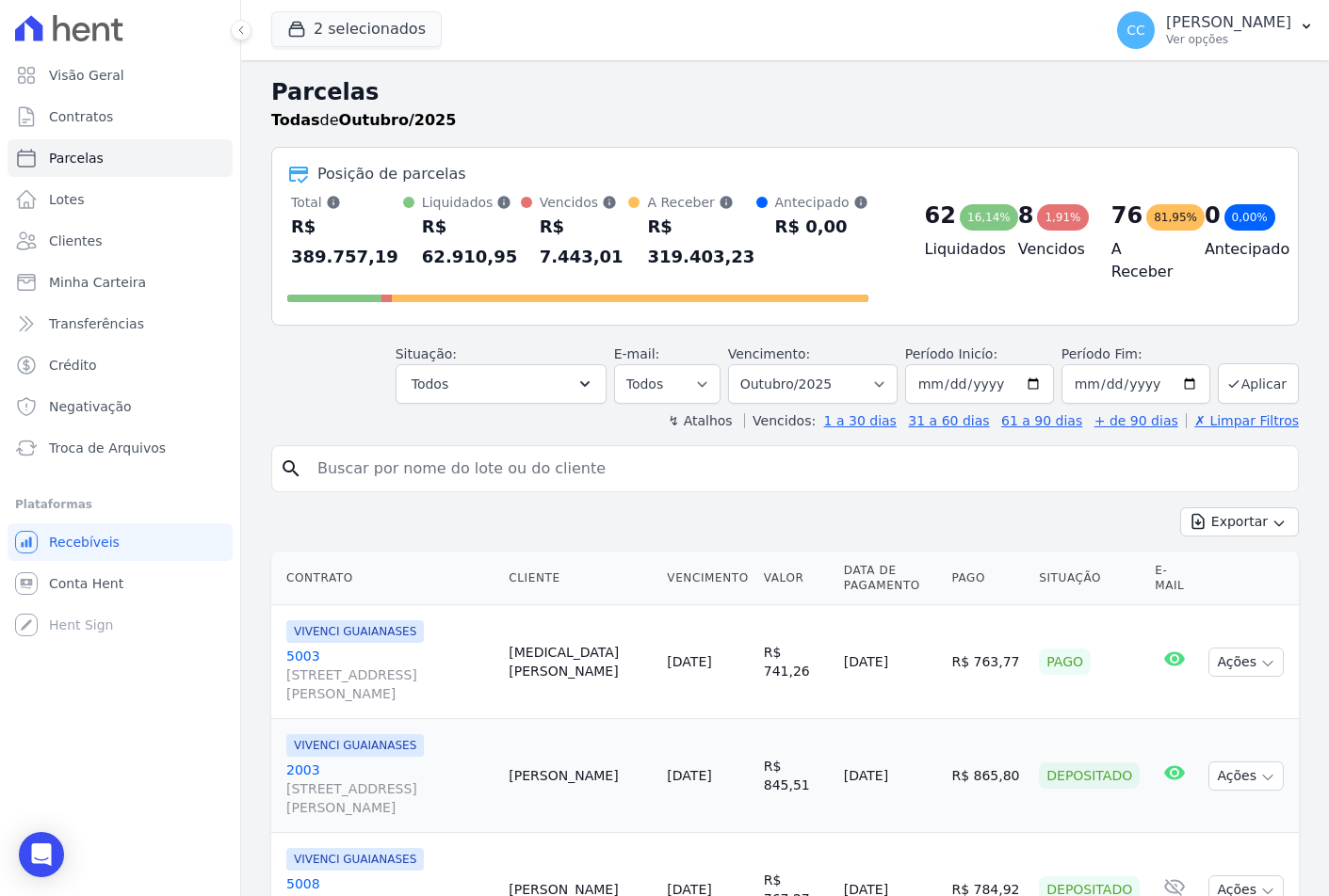
drag, startPoint x: 440, startPoint y: 430, endPoint x: 107, endPoint y: 132, distance: 446.9
click at [440, 450] on input "search" at bounding box center [799, 469] width 985 height 38
type input "gabrielly"
select select
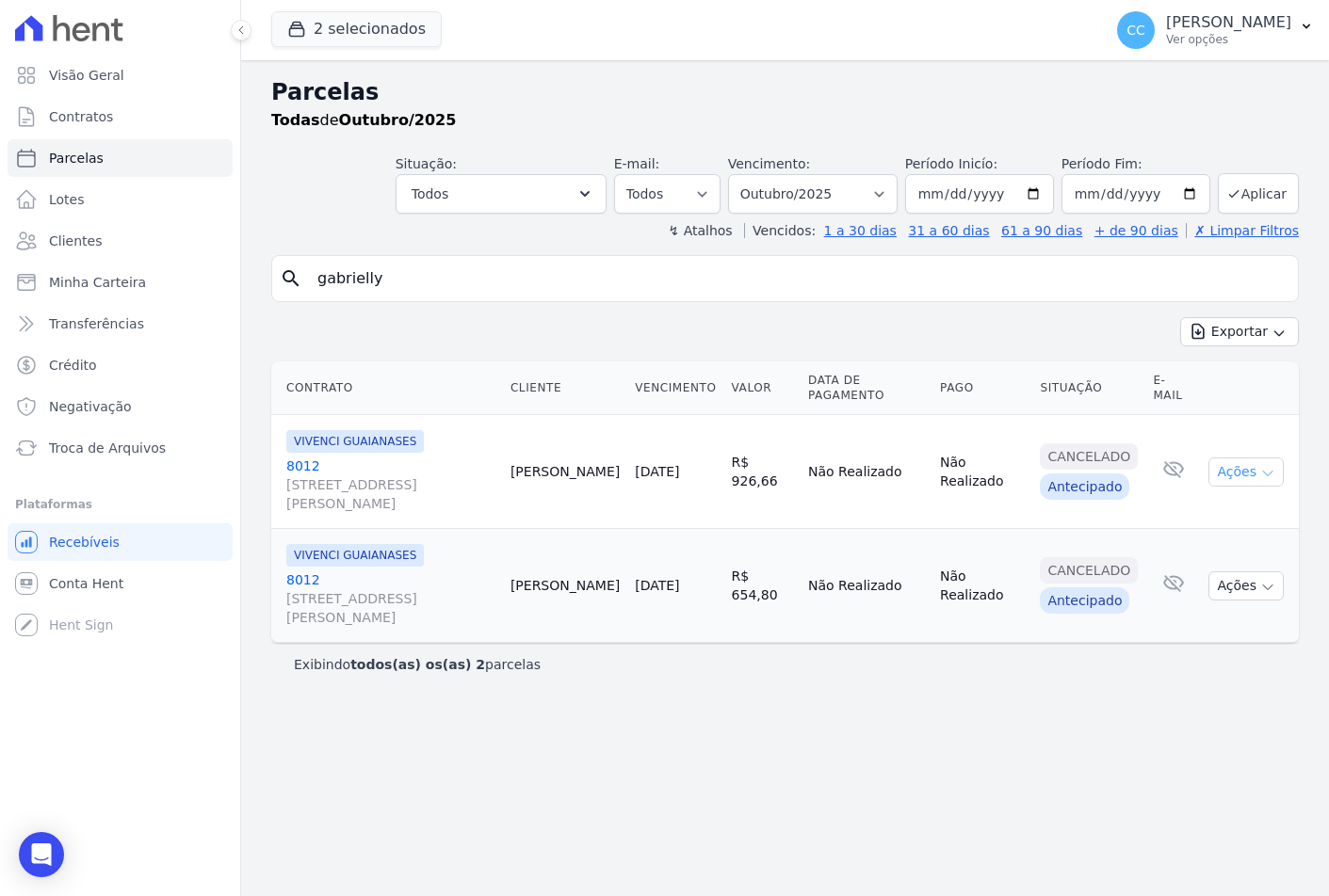
click at [1265, 469] on icon "button" at bounding box center [1267, 472] width 15 height 15
click at [751, 466] on td "R$ 926,66" at bounding box center [762, 471] width 76 height 113
click at [122, 440] on span "Troca de Arquivos" at bounding box center [107, 448] width 116 height 19
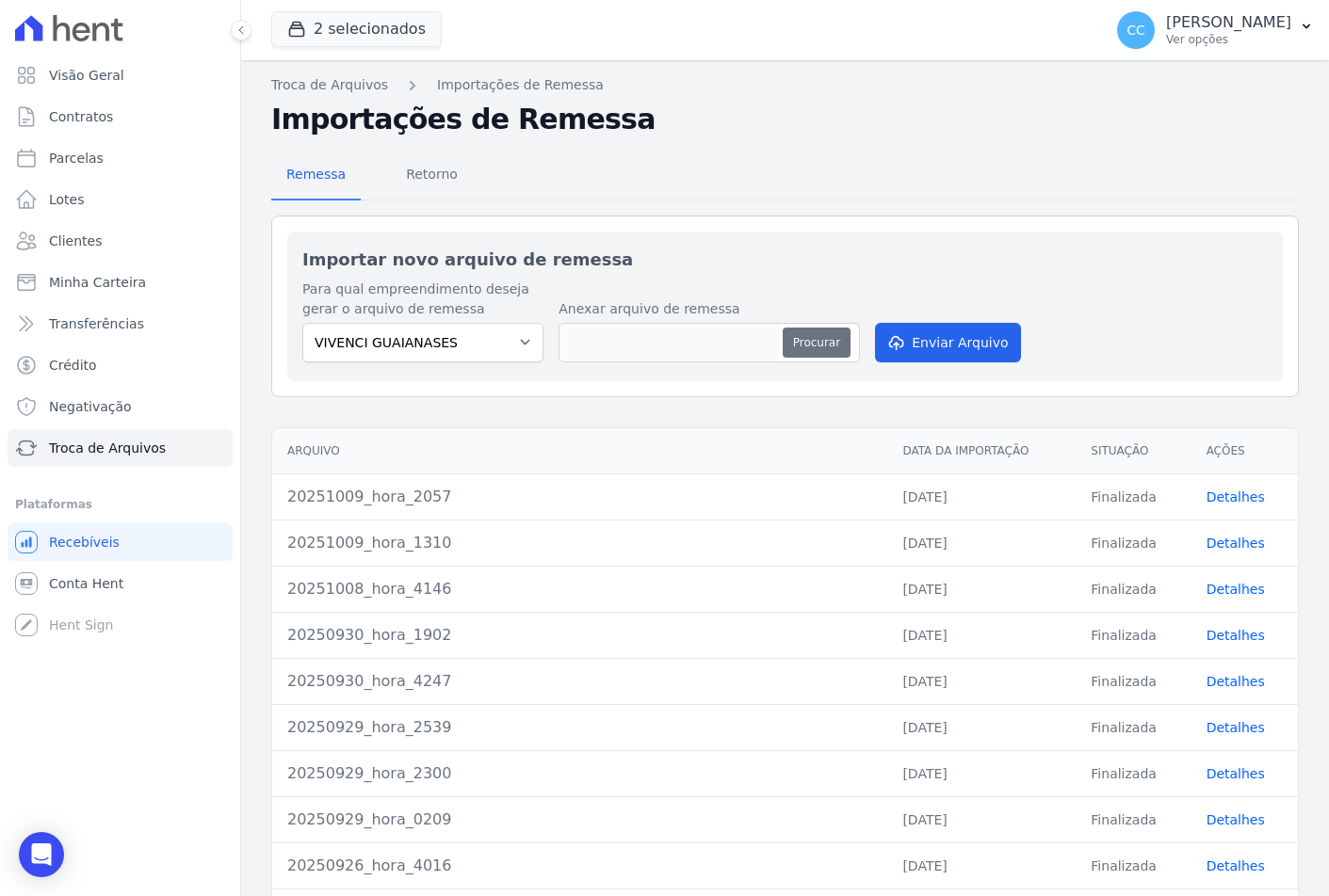
click at [808, 338] on button "Procurar" at bounding box center [816, 342] width 68 height 30
type input "20251015_hora_0147"
click at [945, 346] on button "Enviar Arquivo" at bounding box center [947, 342] width 145 height 39
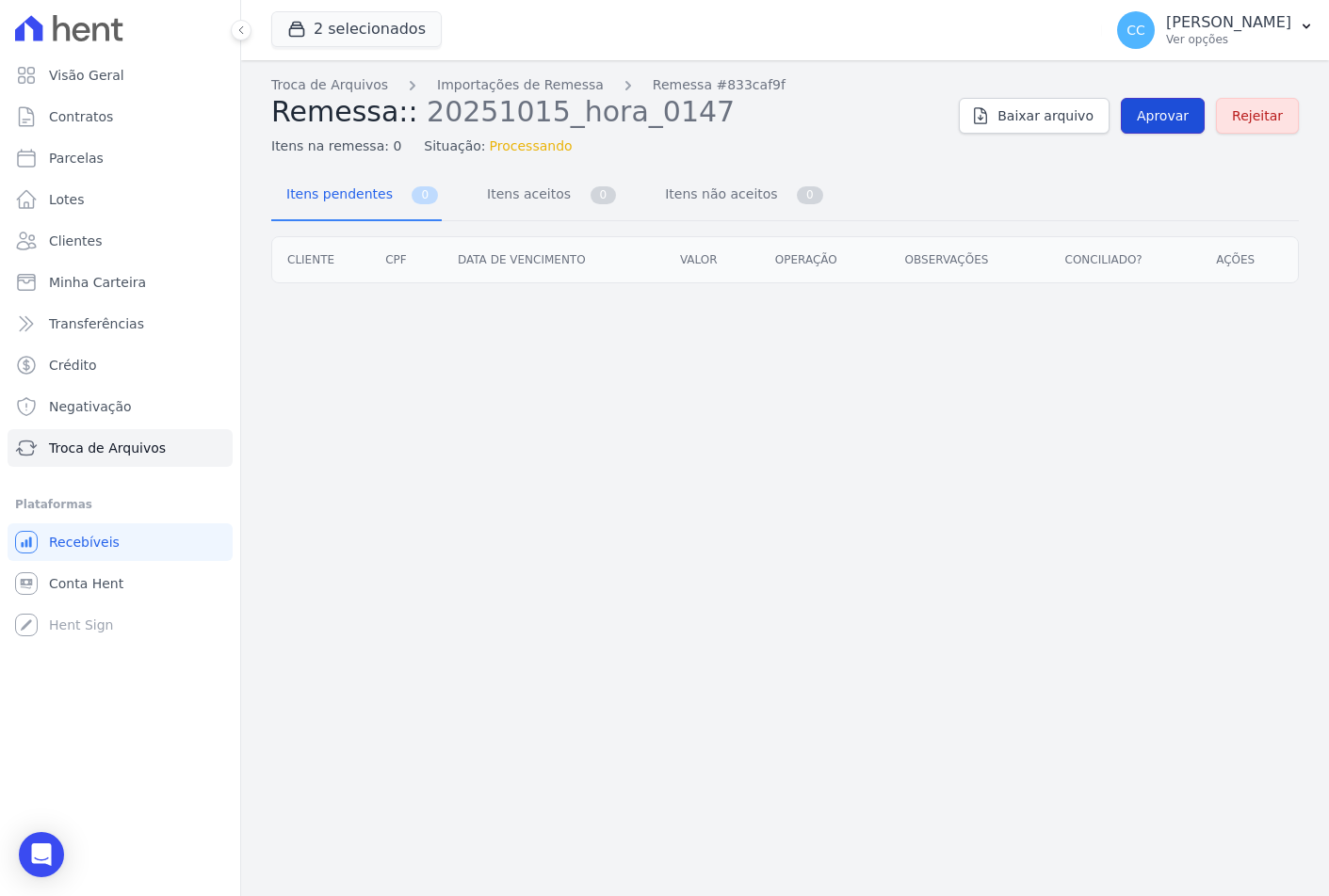
click at [1169, 124] on span "Aprovar" at bounding box center [1163, 115] width 52 height 19
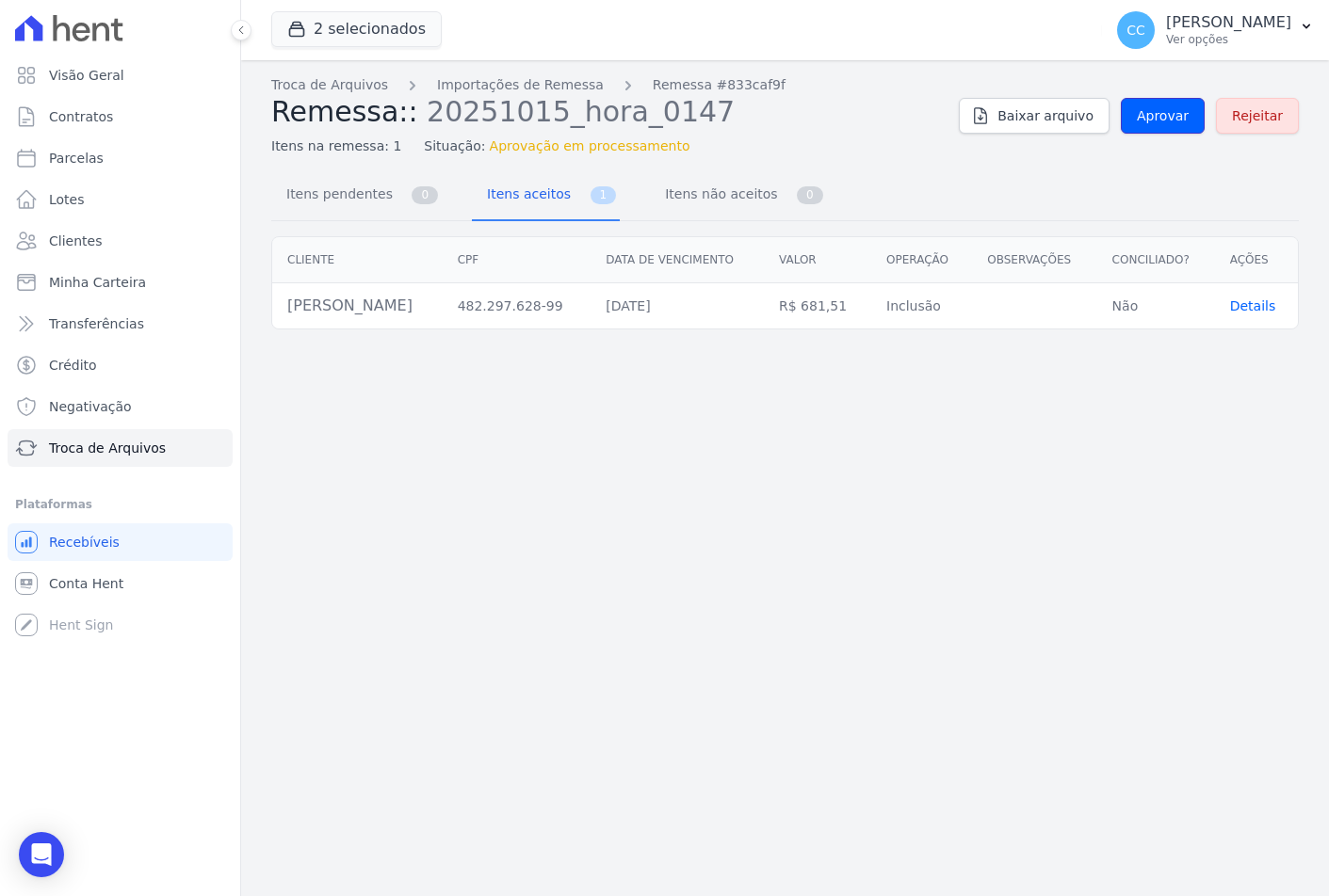
click at [1169, 124] on span "Aprovar" at bounding box center [1163, 115] width 52 height 19
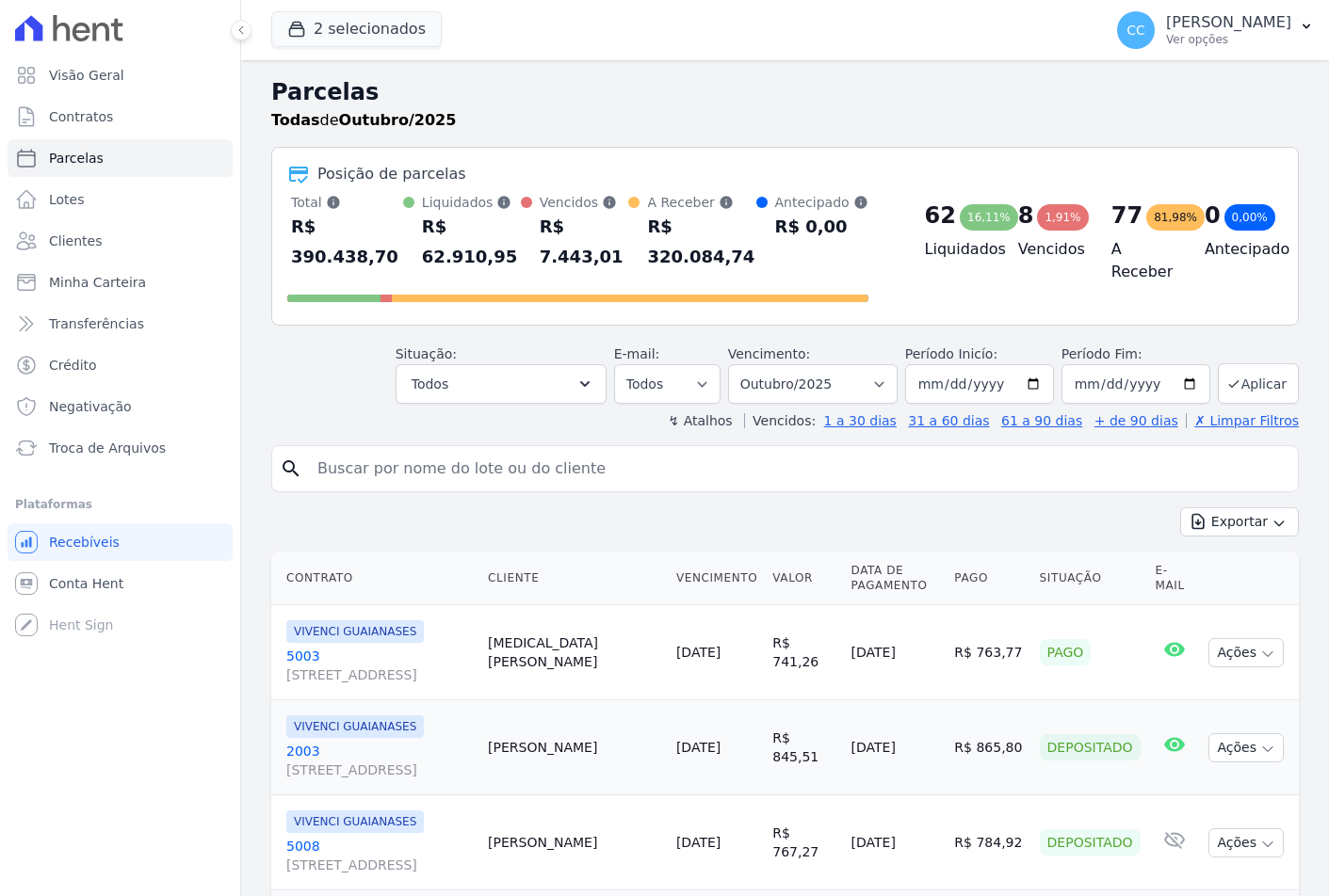
select select
click at [441, 450] on input "search" at bounding box center [799, 469] width 985 height 38
type input "gabrielly"
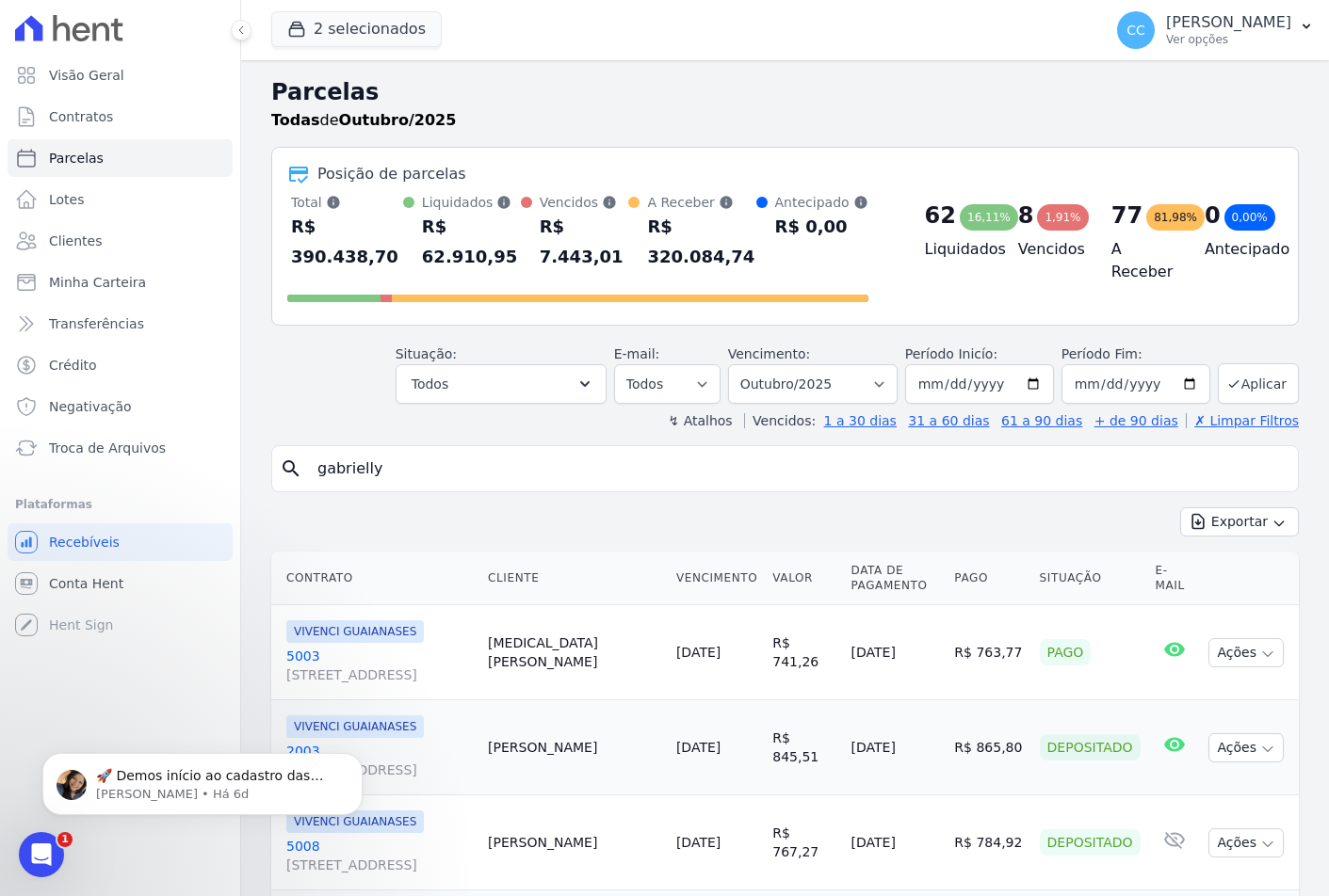
select select
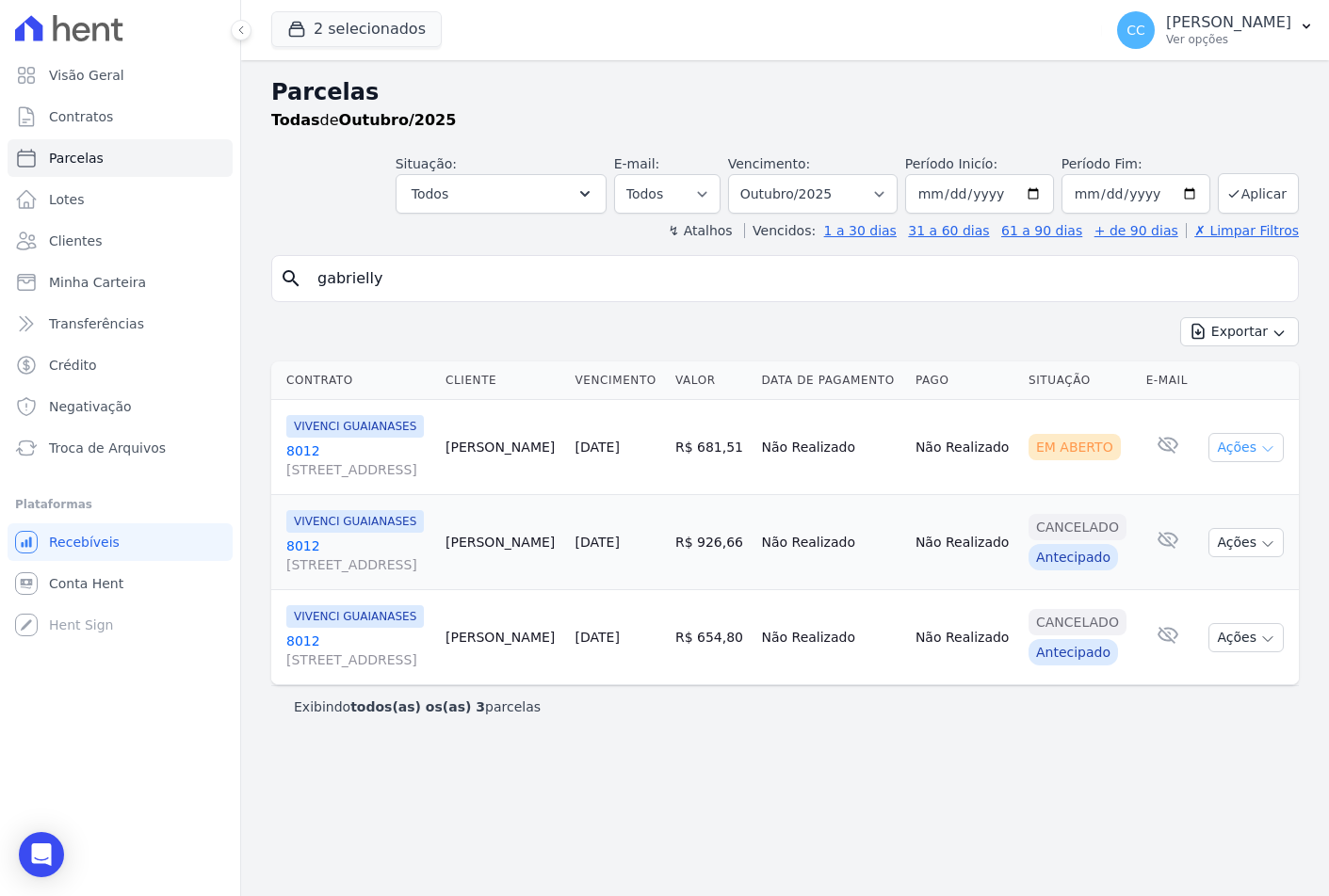
click at [1249, 463] on button "Ações" at bounding box center [1246, 448] width 75 height 29
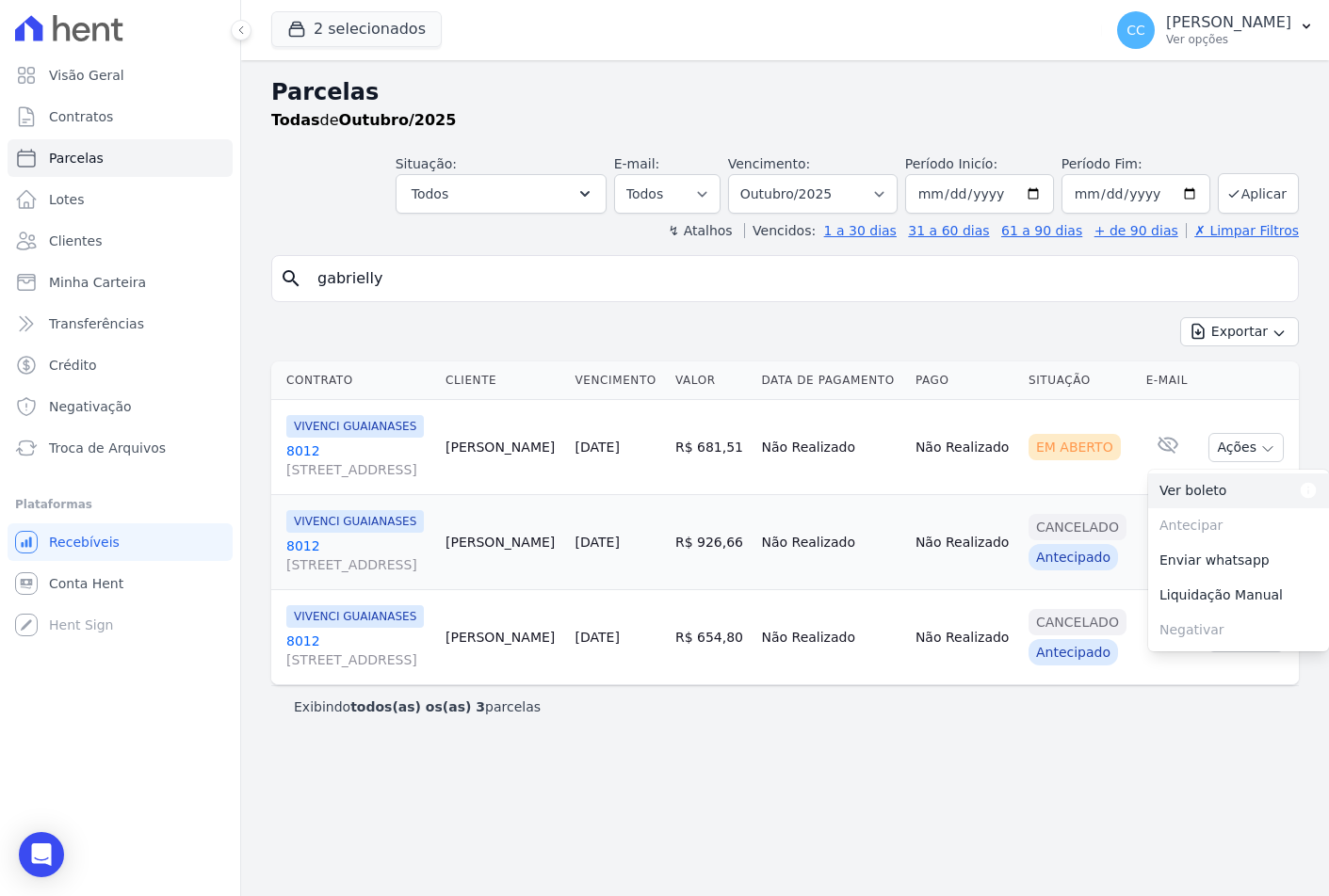
click at [1200, 509] on link "Ver boleto Para visualizar o boleto digite os 5 primeiros dígitos do seu CPF" at bounding box center [1238, 491] width 181 height 35
click at [299, 465] on link "8012 Avenida São Gabriel, 201, CONJ 803, Jardim Paulista" at bounding box center [358, 460] width 144 height 38
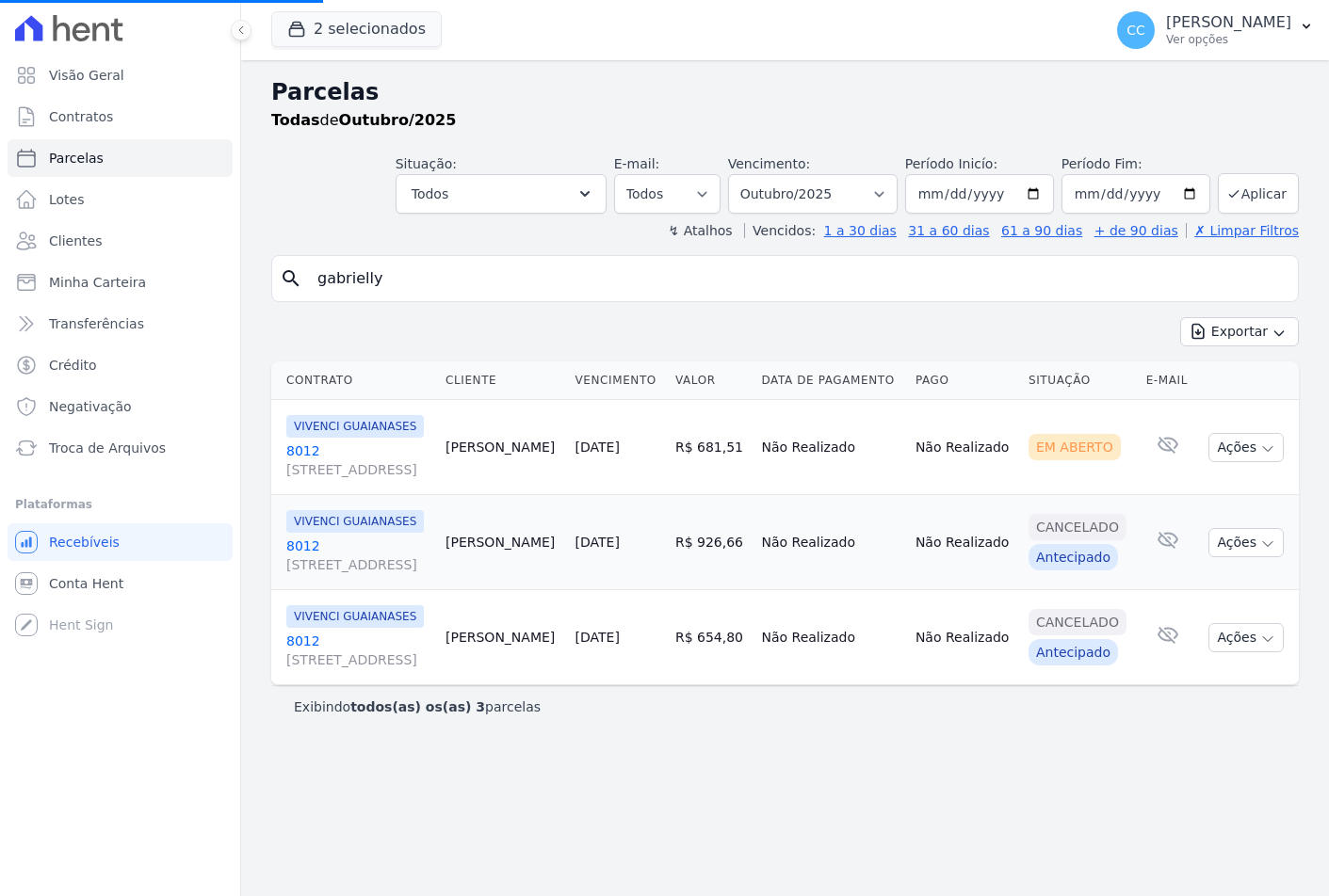
click at [292, 470] on link "8012 Avenida São Gabriel, 201, CONJ 803, Jardim Paulista" at bounding box center [358, 460] width 144 height 38
